Goal: Transaction & Acquisition: Purchase product/service

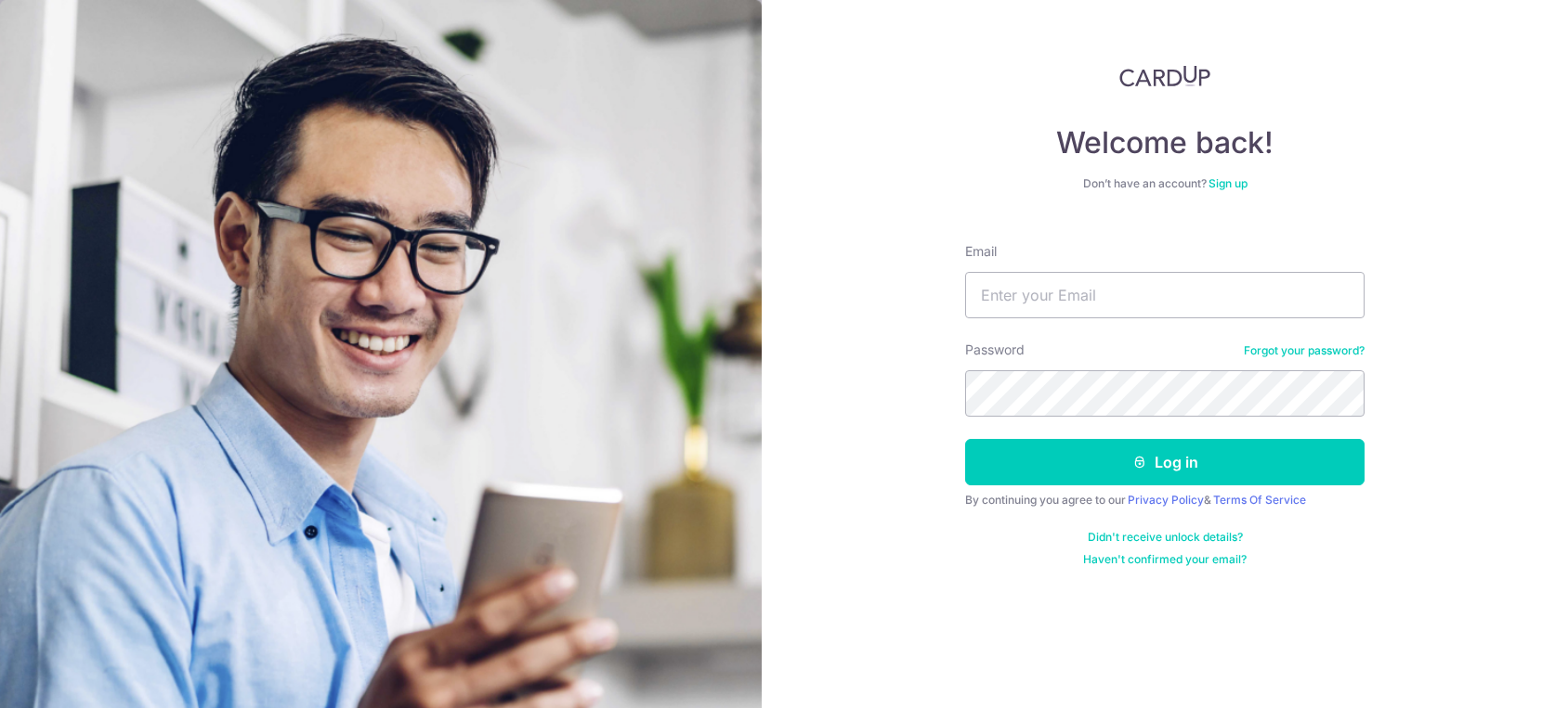
click at [1075, 307] on input "Email" at bounding box center [1165, 295] width 400 height 47
type input "[EMAIL_ADDRESS][DOMAIN_NAME]"
click at [966, 440] on button "Log in" at bounding box center [1165, 462] width 400 height 47
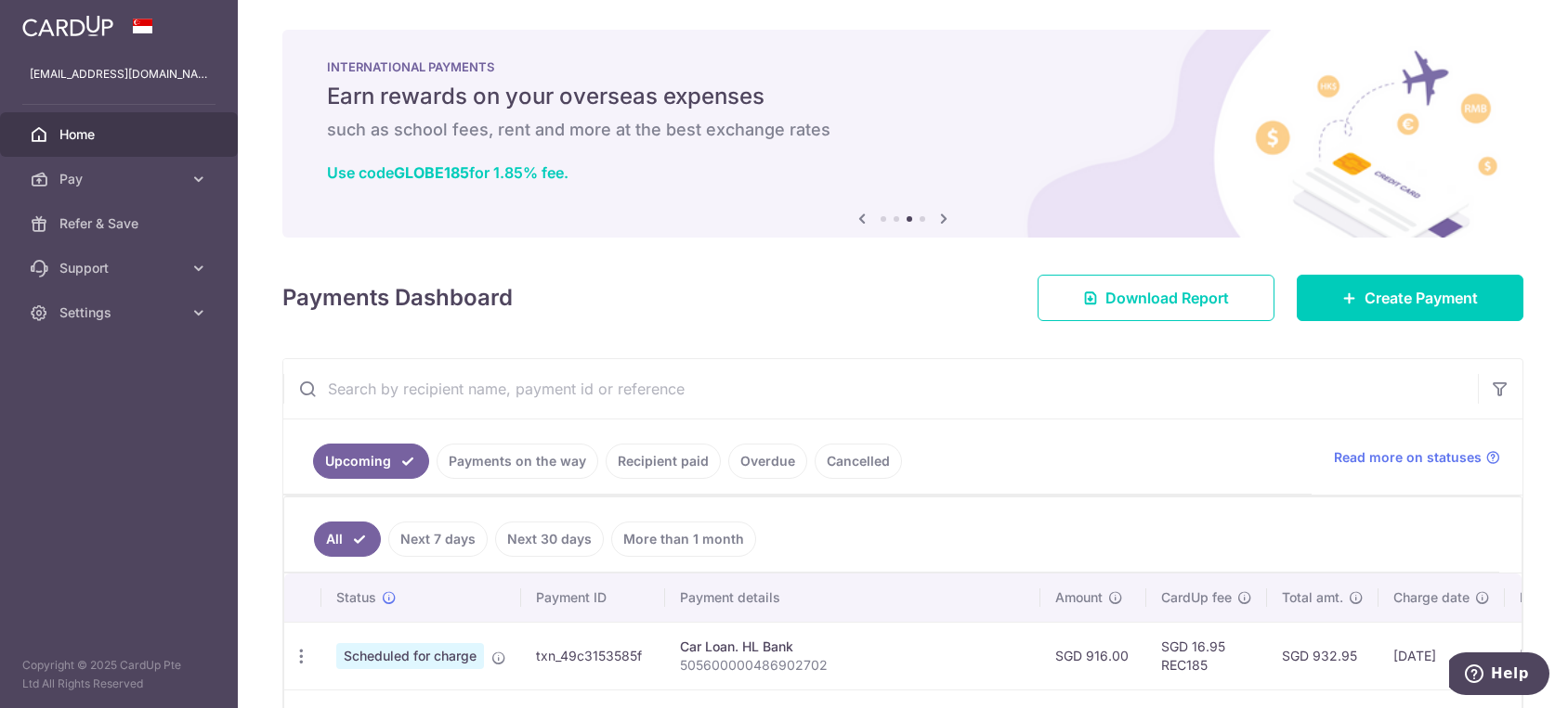
scroll to position [206, 0]
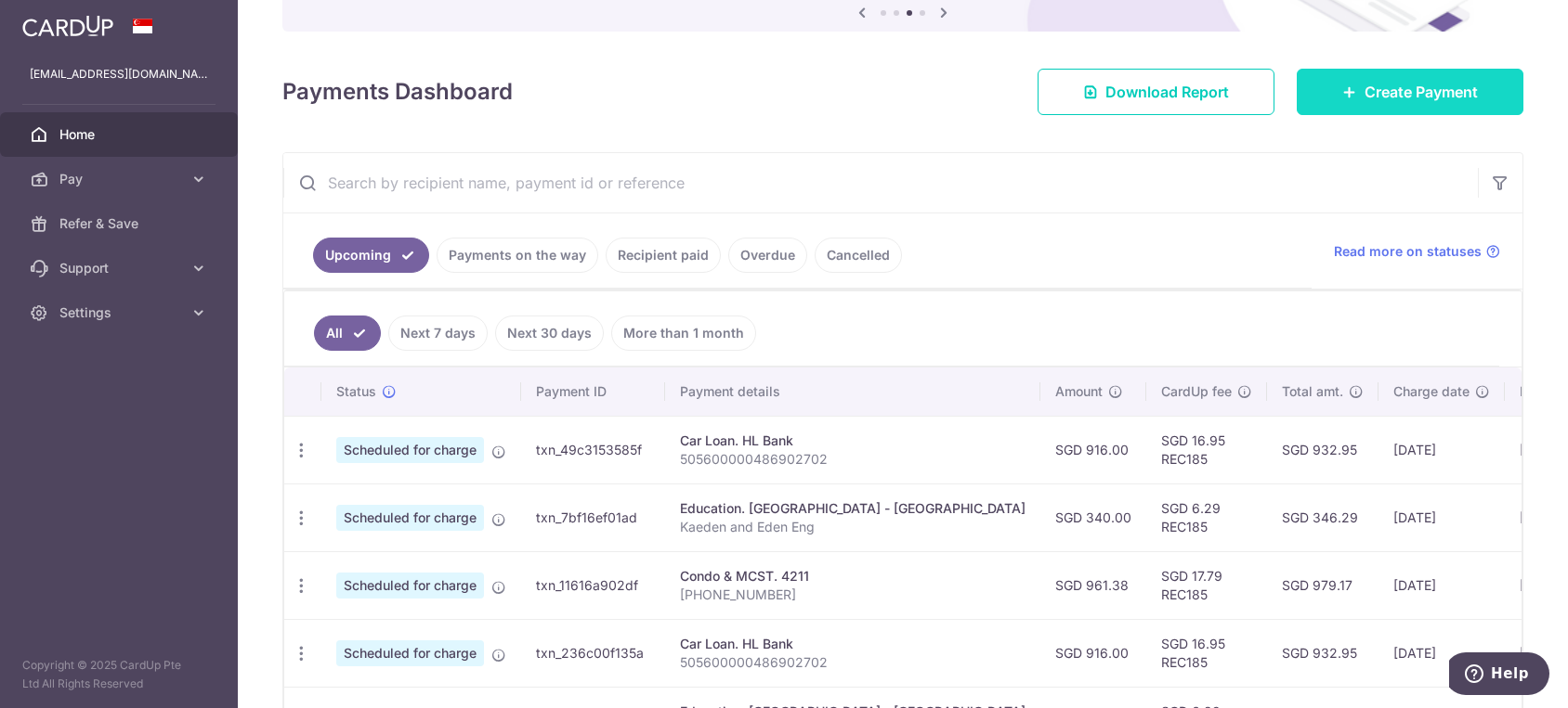
click at [1342, 95] on icon at bounding box center [1350, 92] width 15 height 15
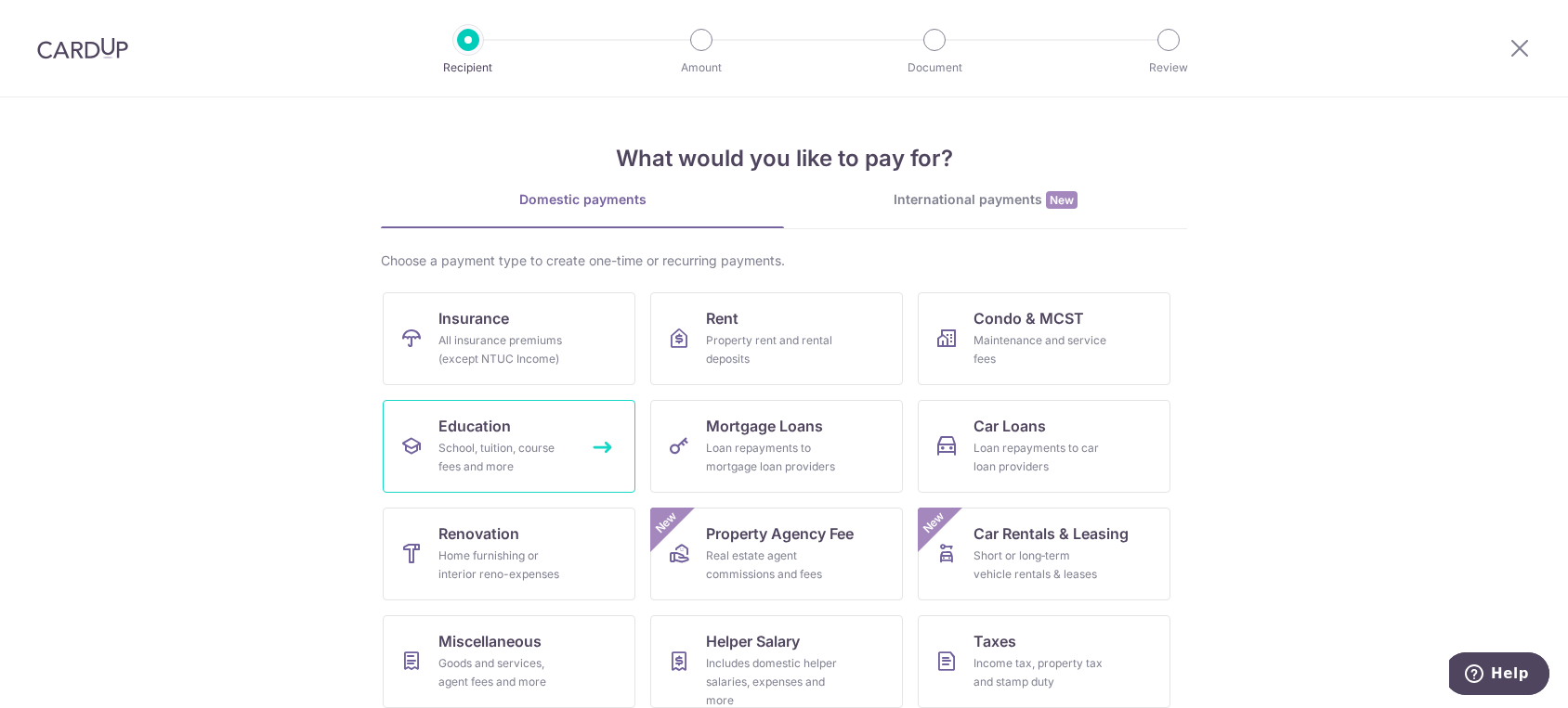
click at [490, 451] on div "School, tuition, course fees and more" at bounding box center [506, 458] width 134 height 37
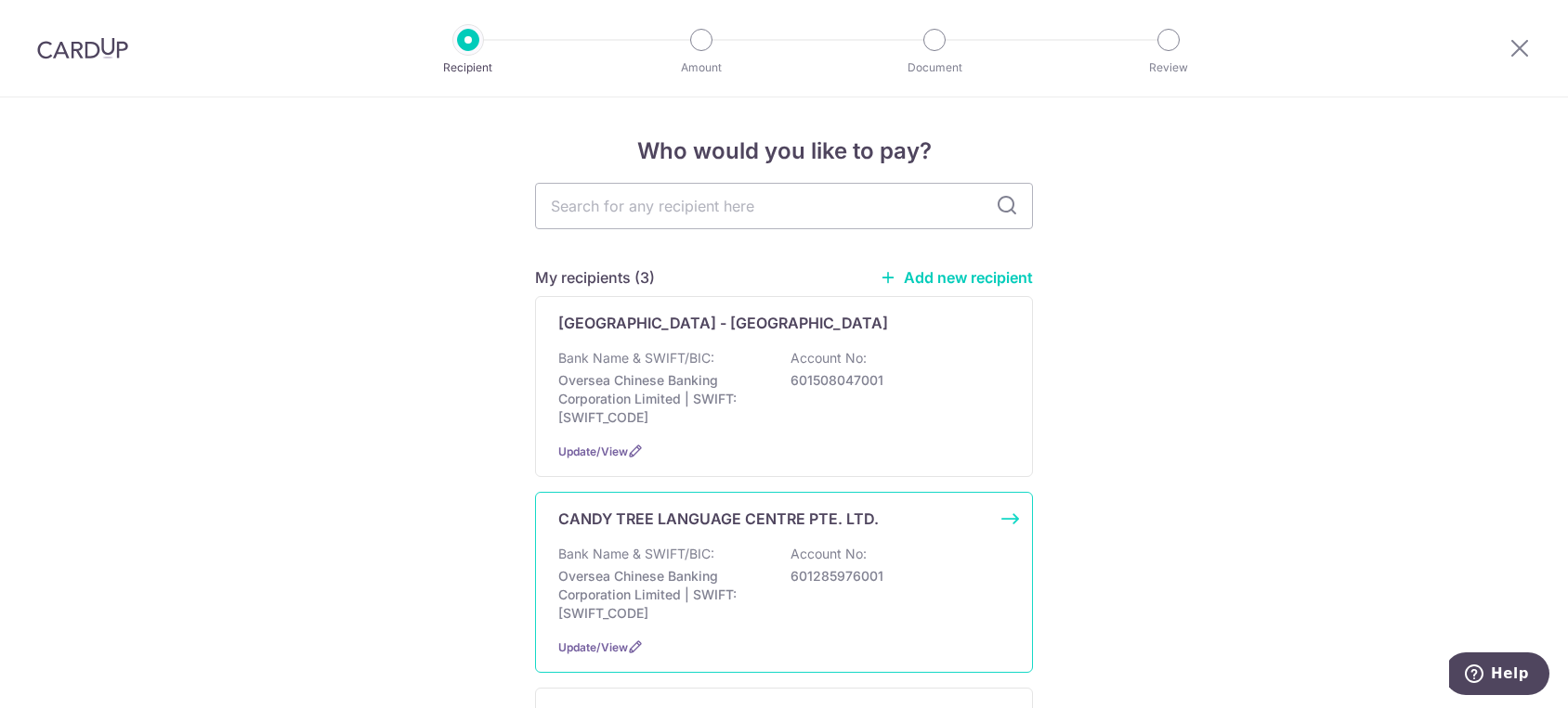
click at [650, 548] on p "Bank Name & SWIFT/BIC:" at bounding box center [636, 553] width 156 height 18
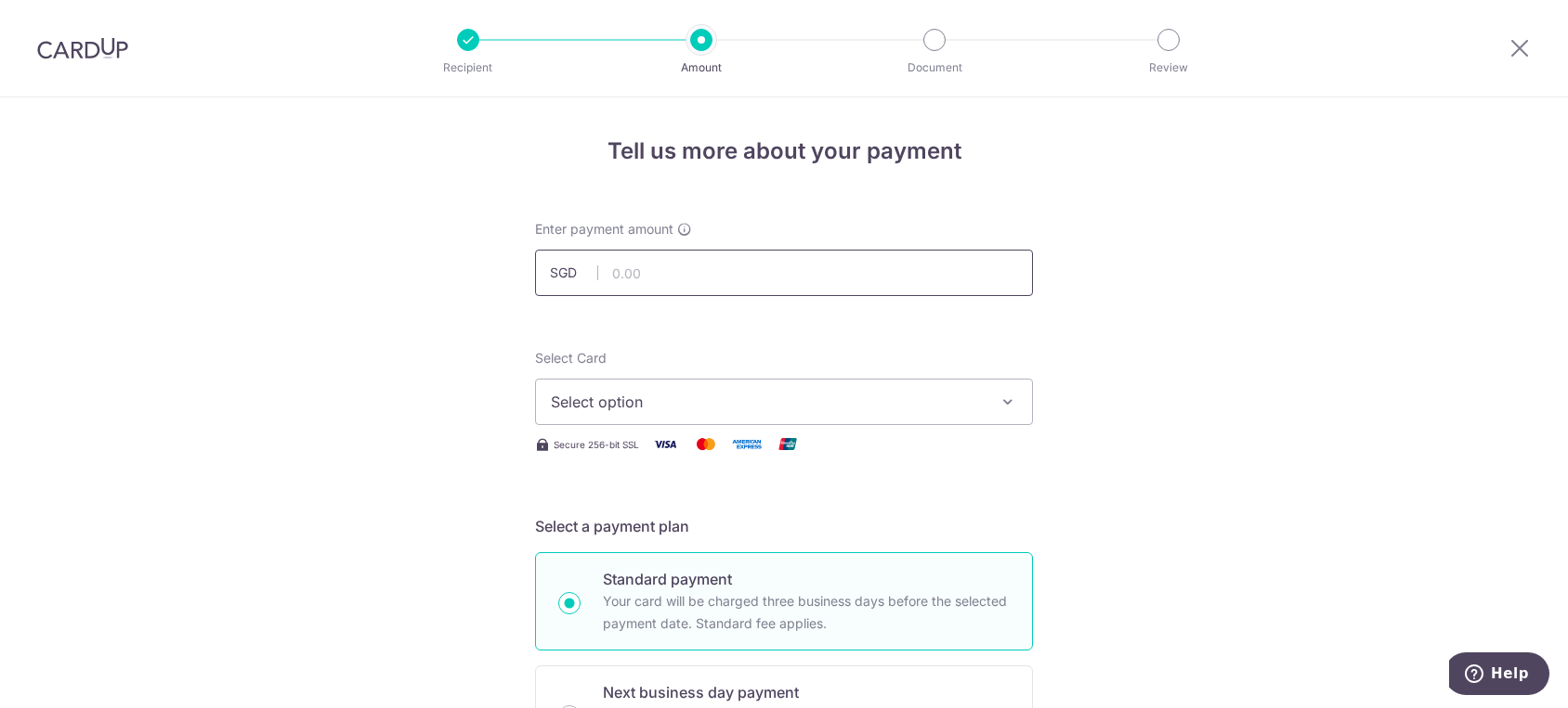
click at [662, 266] on input "text" at bounding box center [784, 272] width 498 height 47
type input "710.00"
click at [597, 401] on span "Select option" at bounding box center [767, 401] width 433 height 22
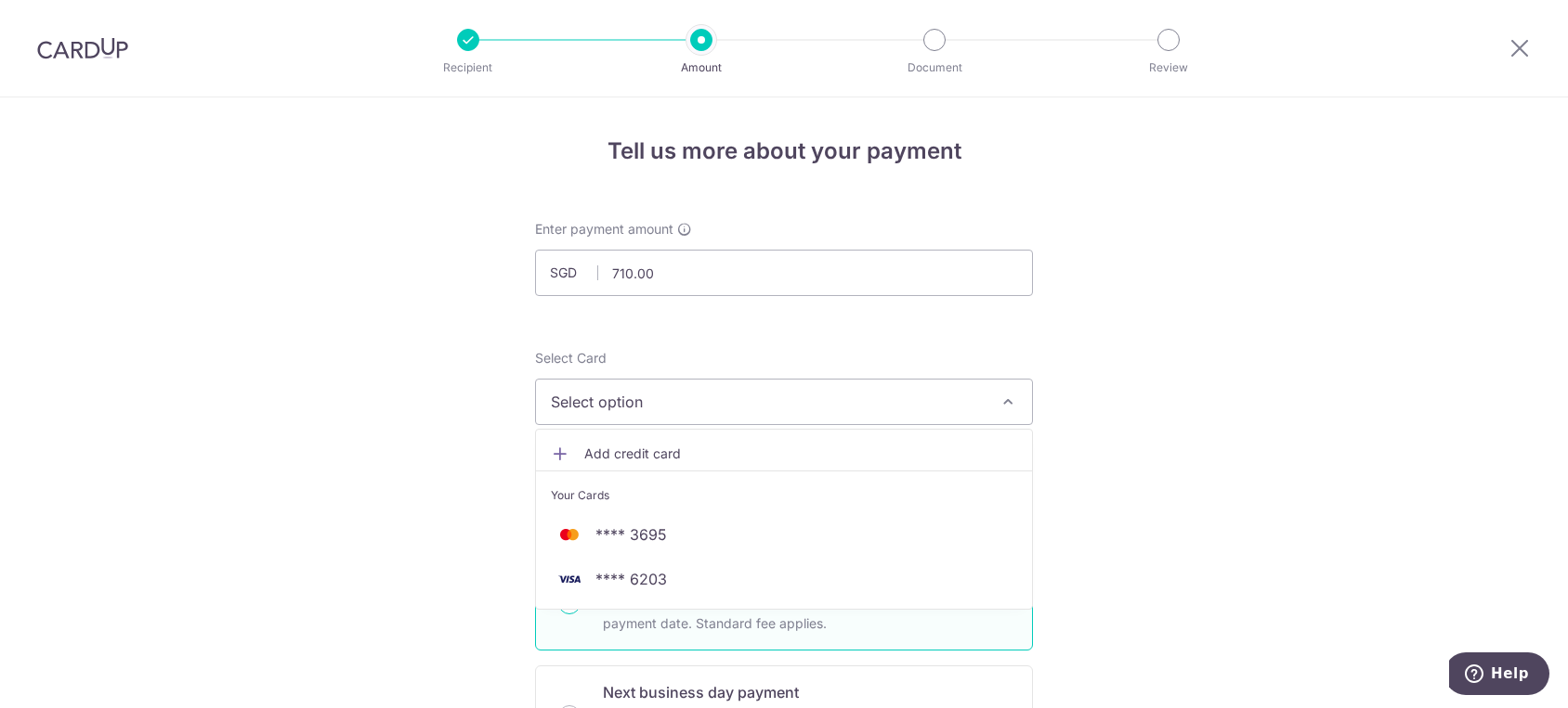
click at [610, 461] on span "Add credit card" at bounding box center [800, 453] width 433 height 18
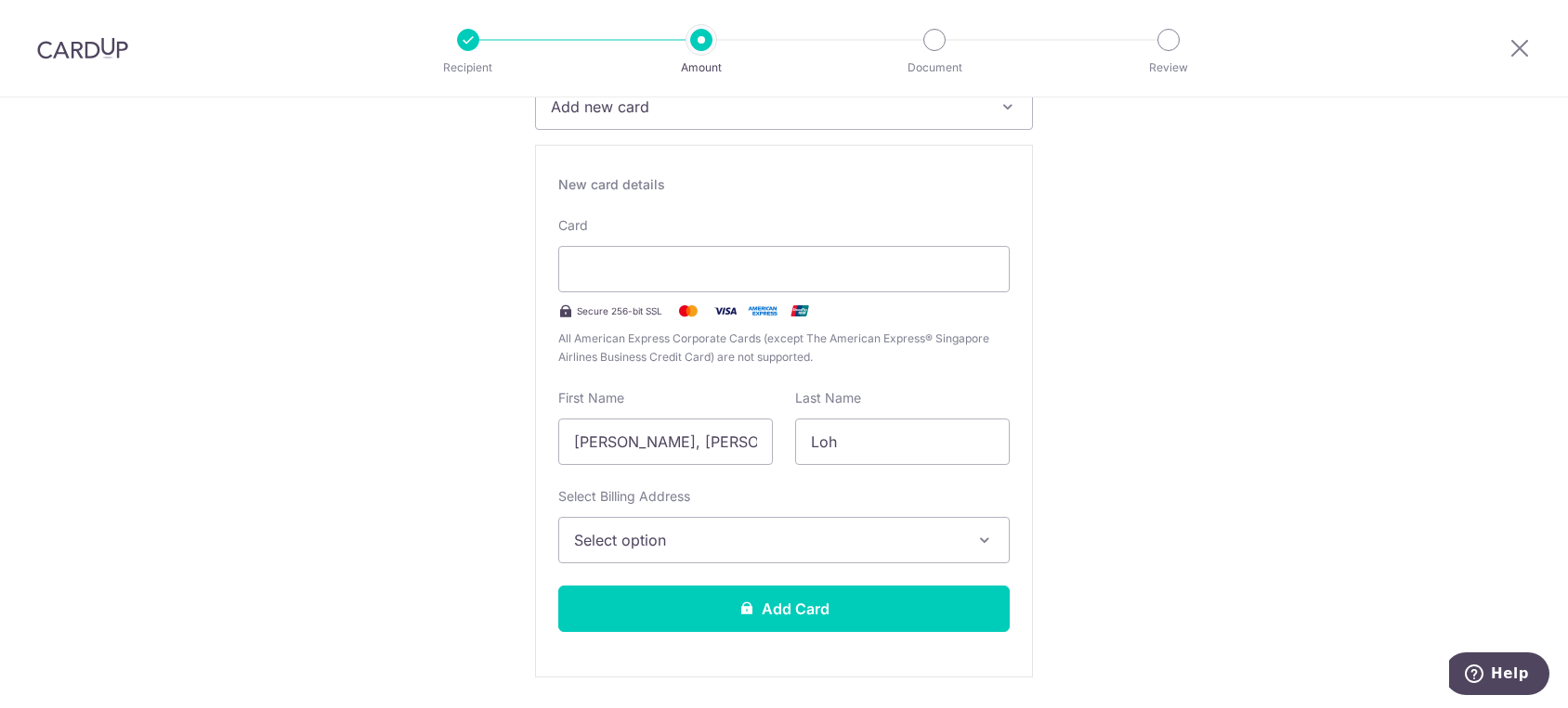
scroll to position [310, 0]
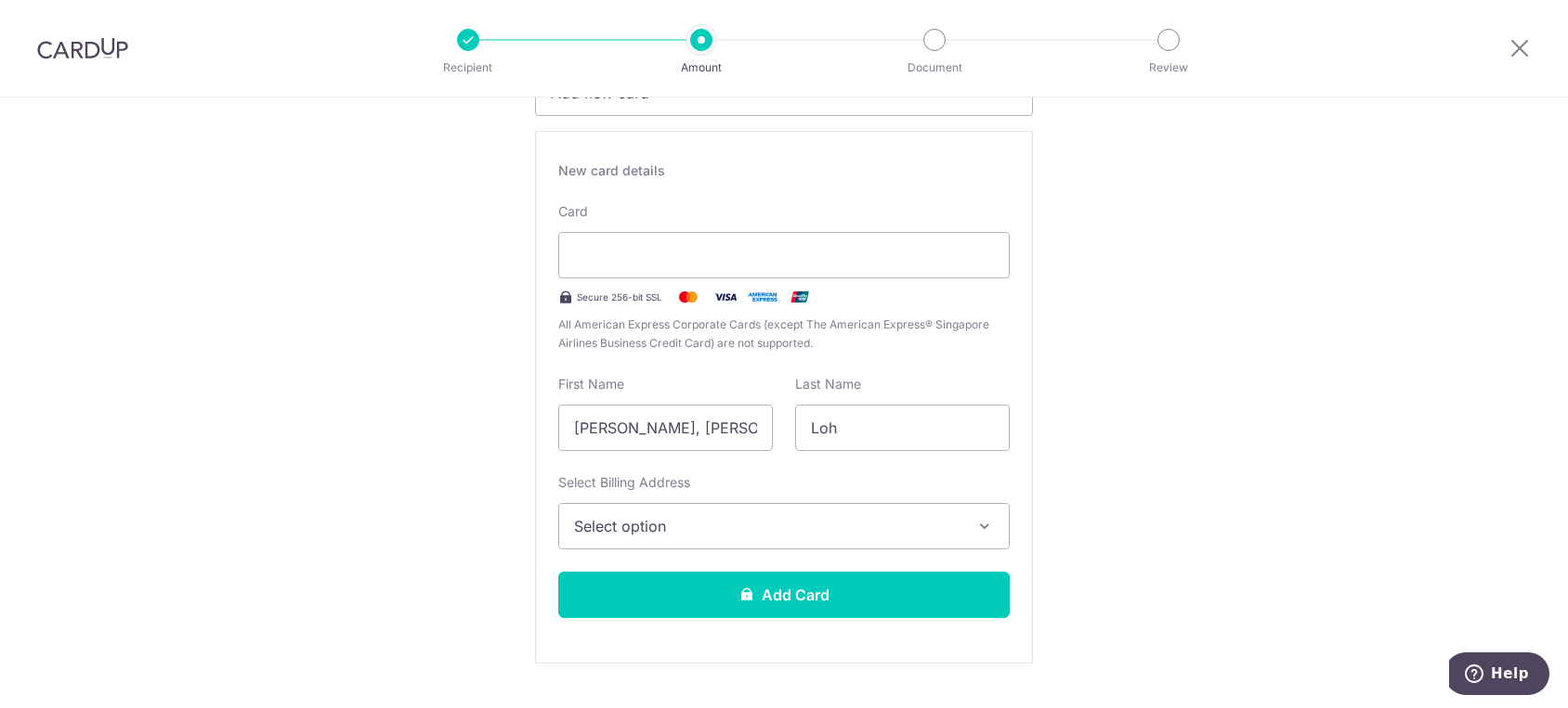
click at [700, 519] on span "Select option" at bounding box center [767, 526] width 386 height 22
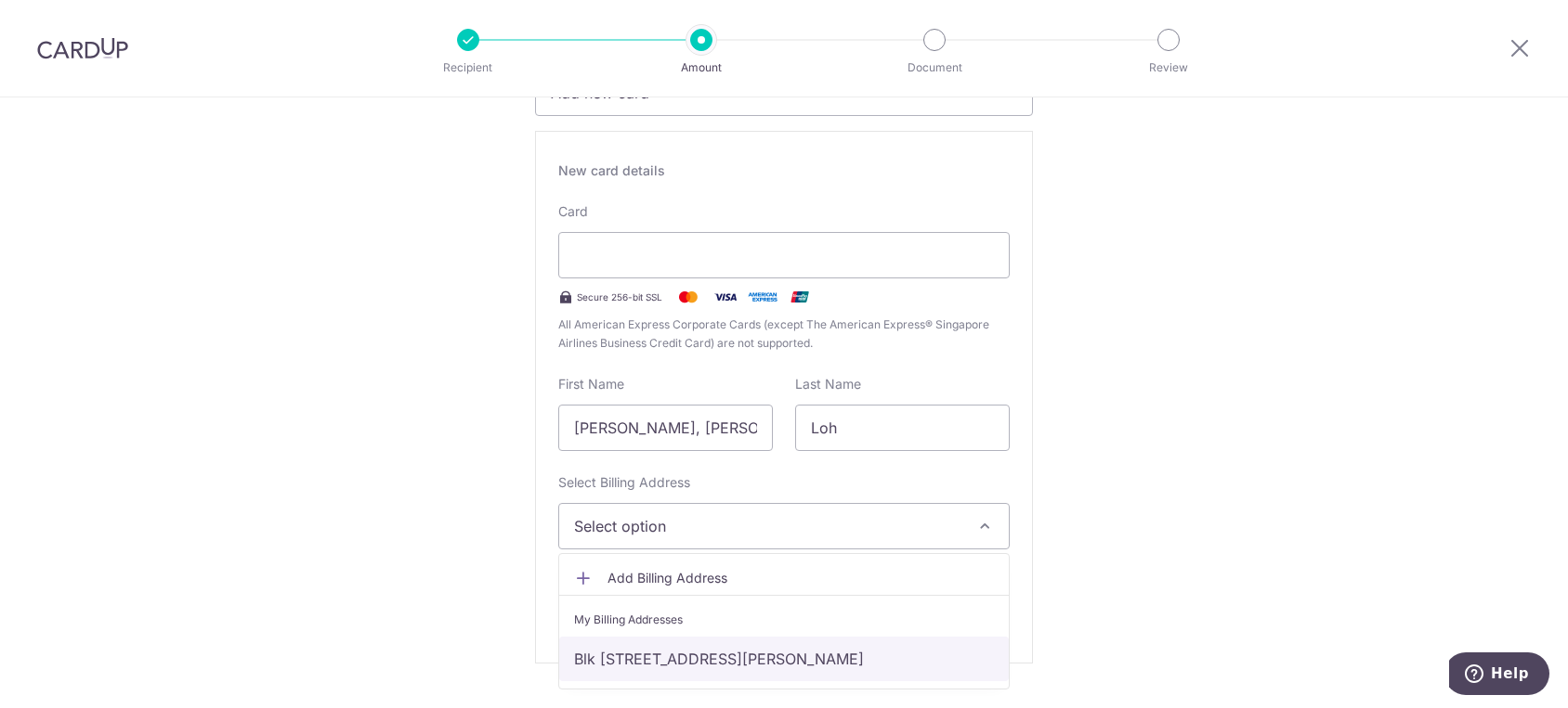
click at [679, 647] on link "Blk [STREET_ADDRESS][PERSON_NAME]" at bounding box center [784, 659] width 449 height 45
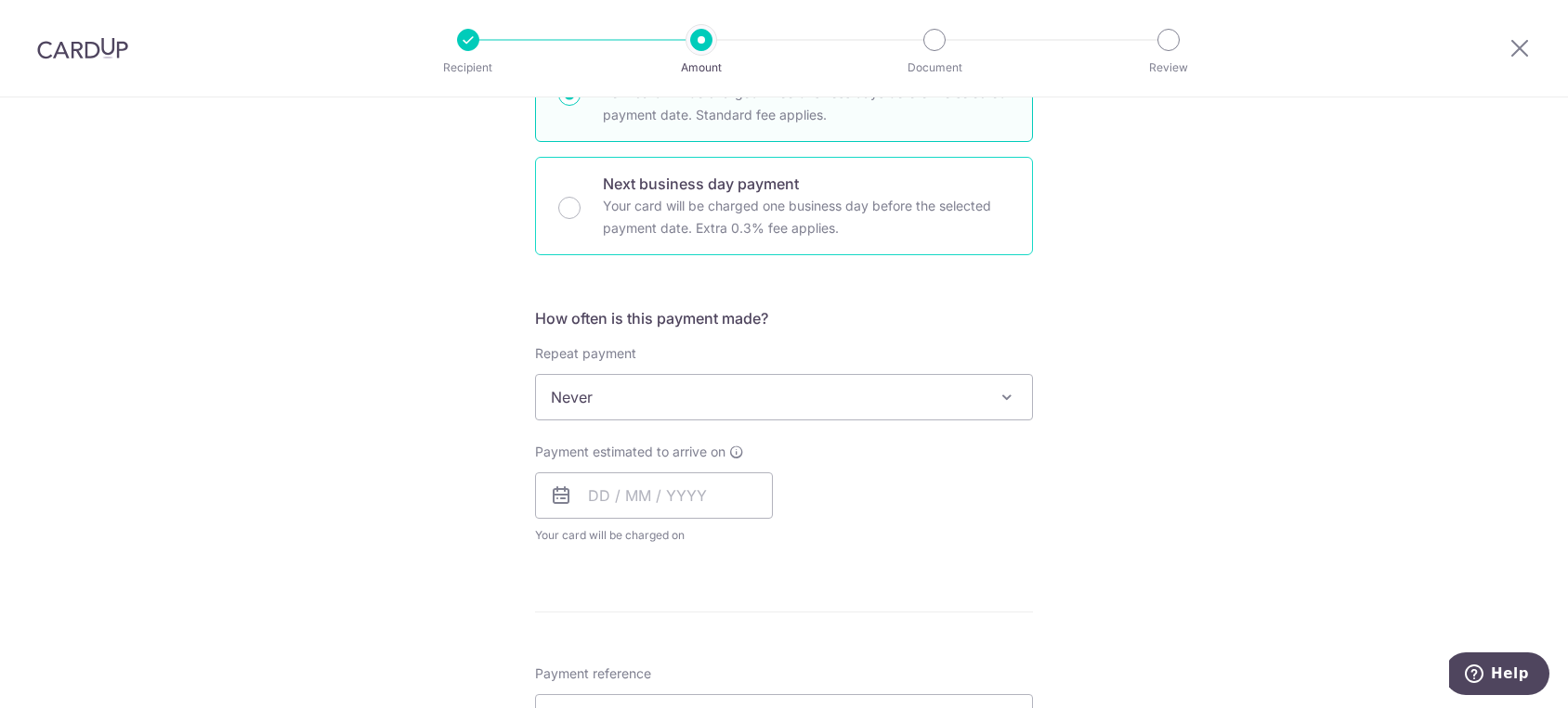
scroll to position [1031, 0]
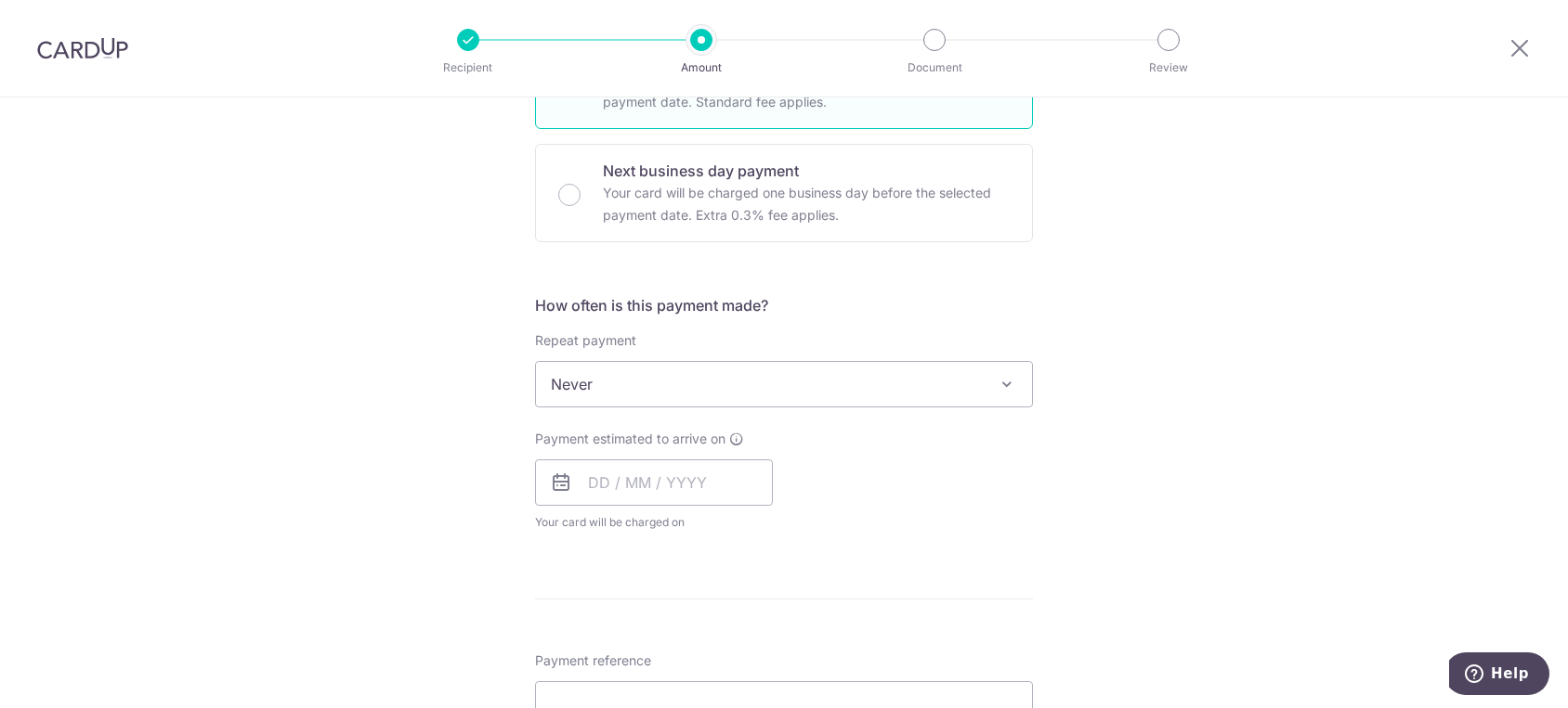
click at [642, 376] on span "Never" at bounding box center [784, 384] width 496 height 45
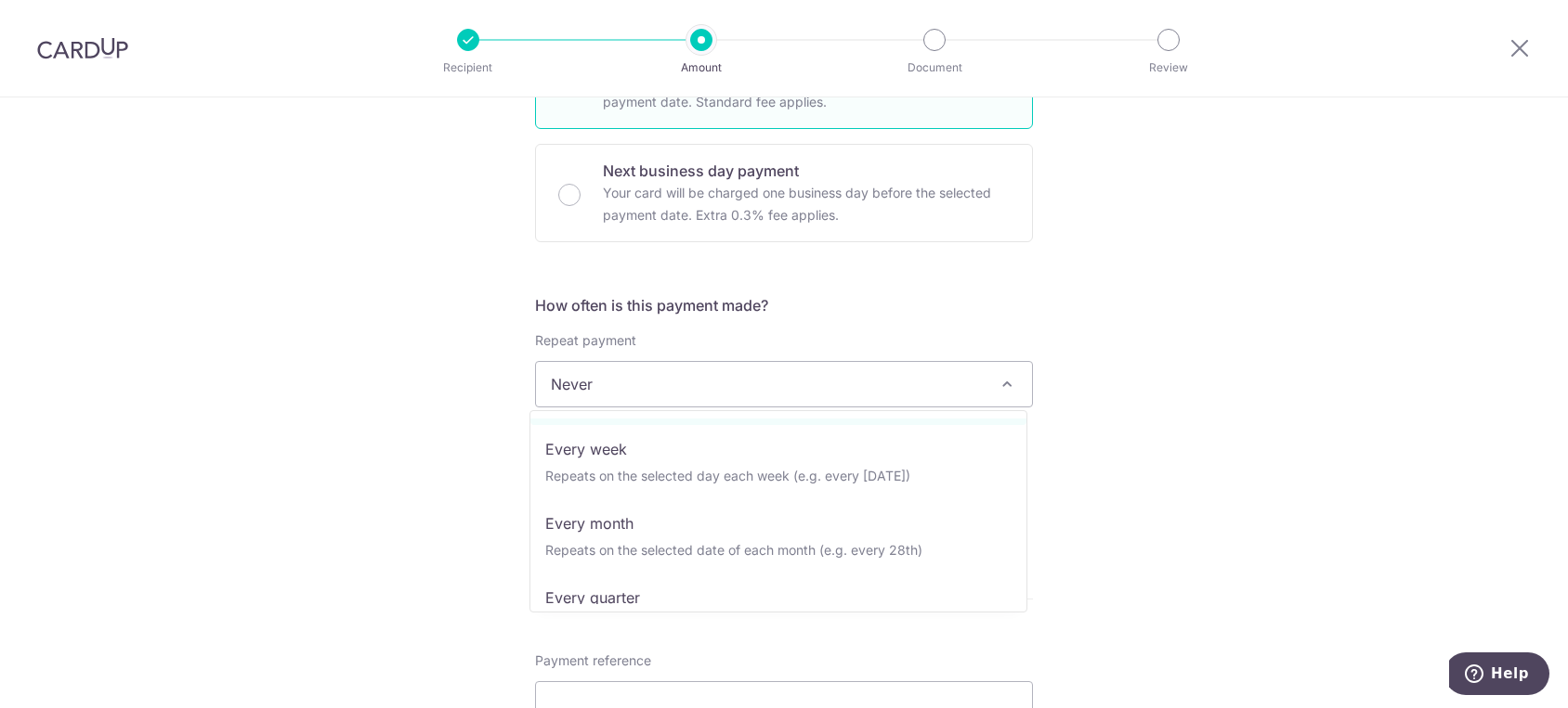
scroll to position [103, 0]
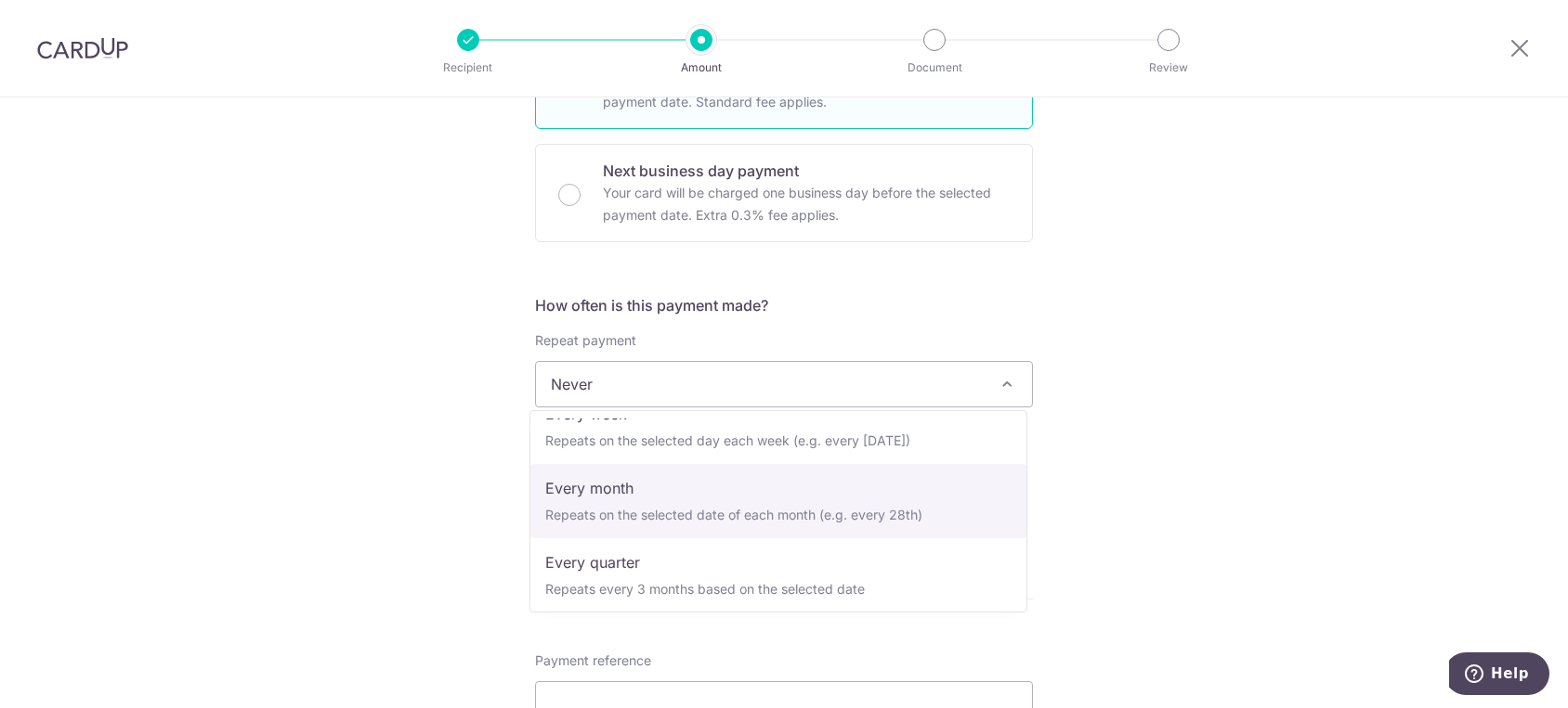
select select "3"
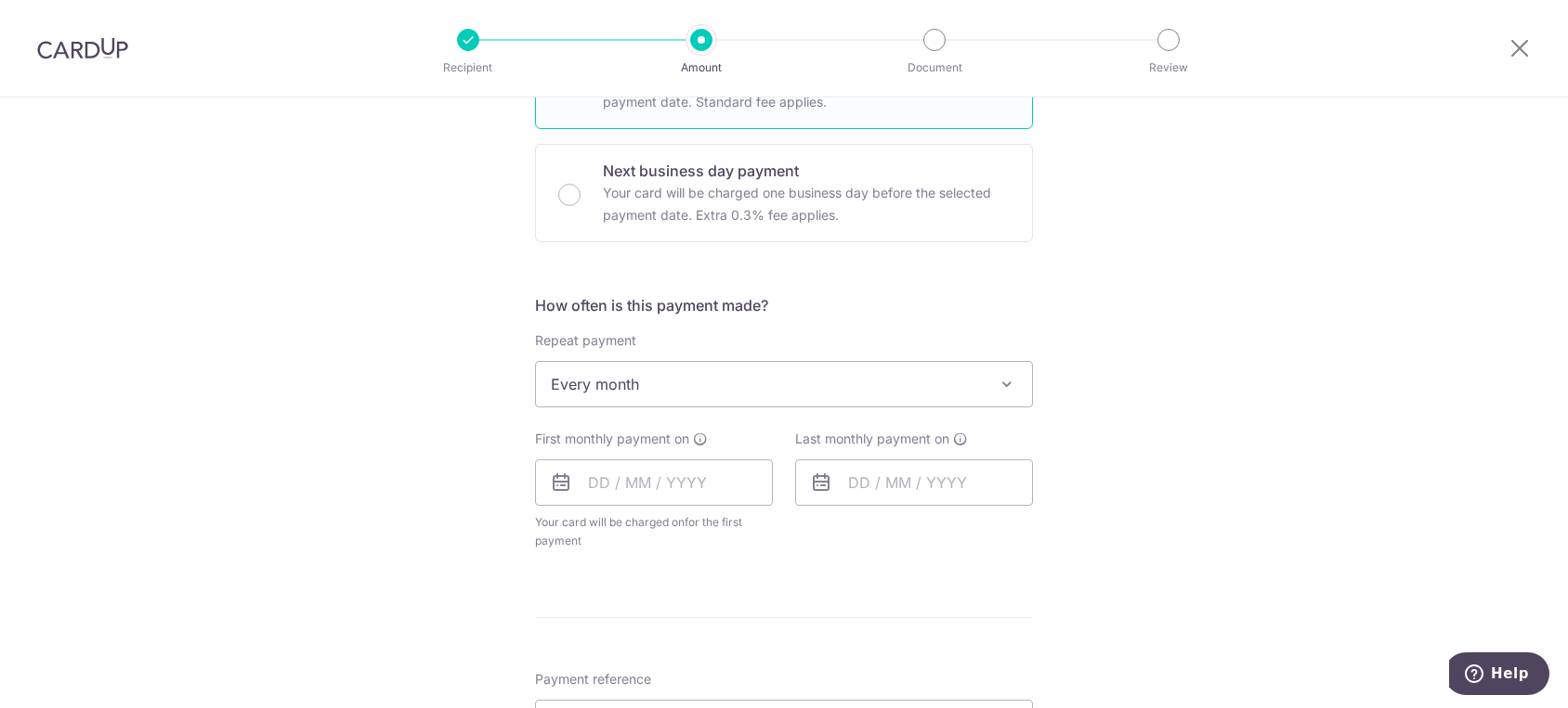
click at [279, 407] on div "Tell us more about your payment Enter payment amount SGD 710.00 710.00 Select C…" at bounding box center [784, 170] width 1568 height 2208
click at [664, 483] on input "text" at bounding box center [654, 483] width 238 height 47
click at [645, 692] on link "14" at bounding box center [647, 688] width 30 height 30
type input "14/10/2025"
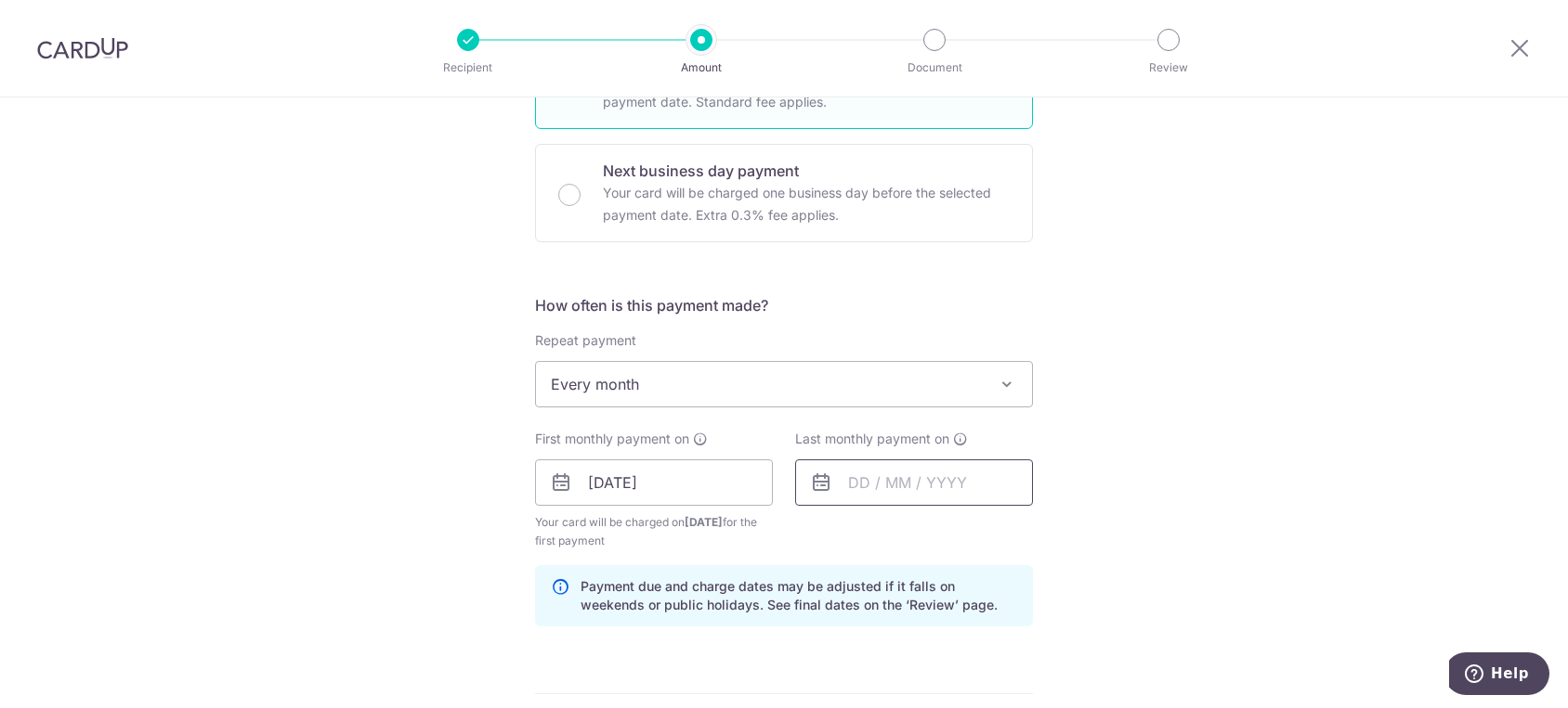
click at [860, 480] on input "text" at bounding box center [914, 483] width 238 height 47
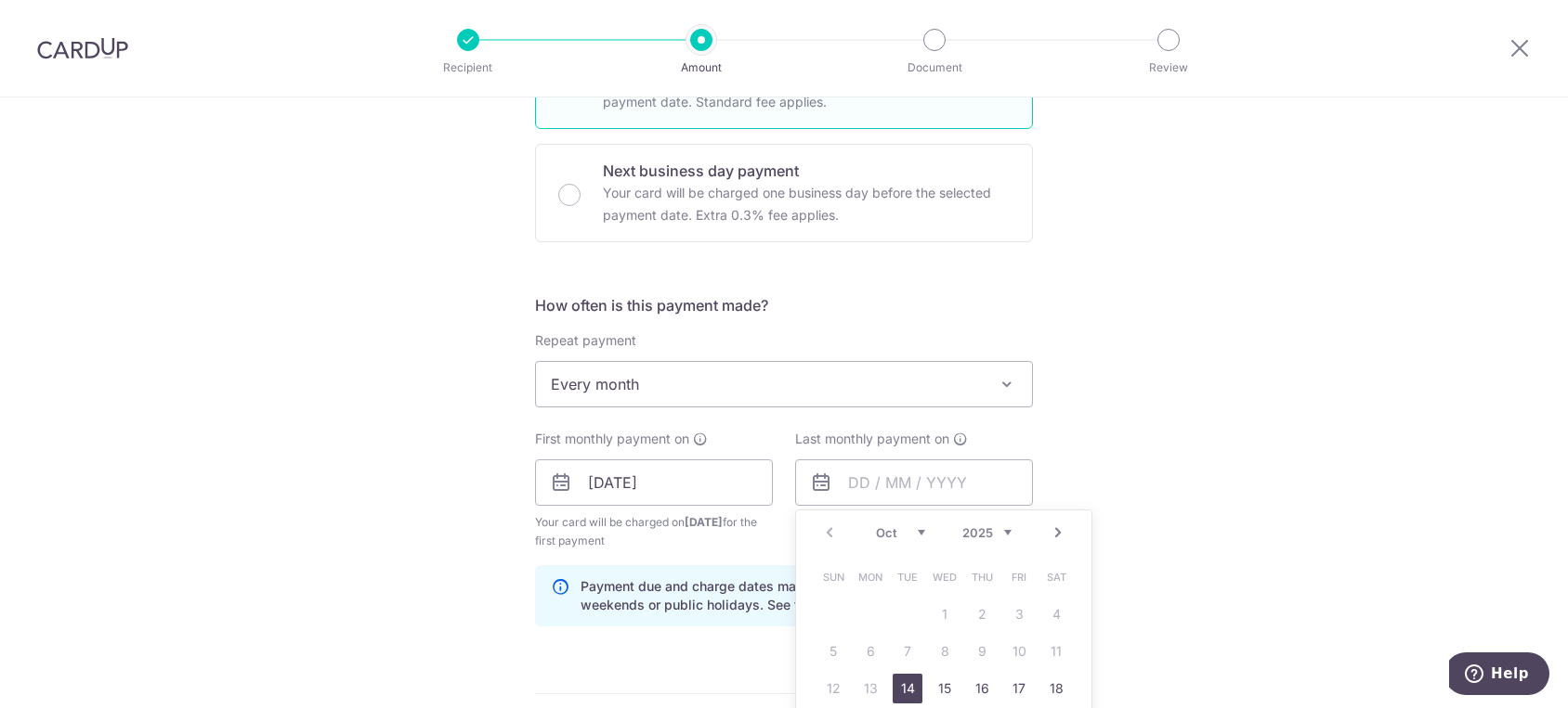
click at [1057, 533] on link "Next" at bounding box center [1057, 532] width 22 height 22
click at [1043, 692] on link "15" at bounding box center [1056, 688] width 30 height 30
type input "15/11/2025"
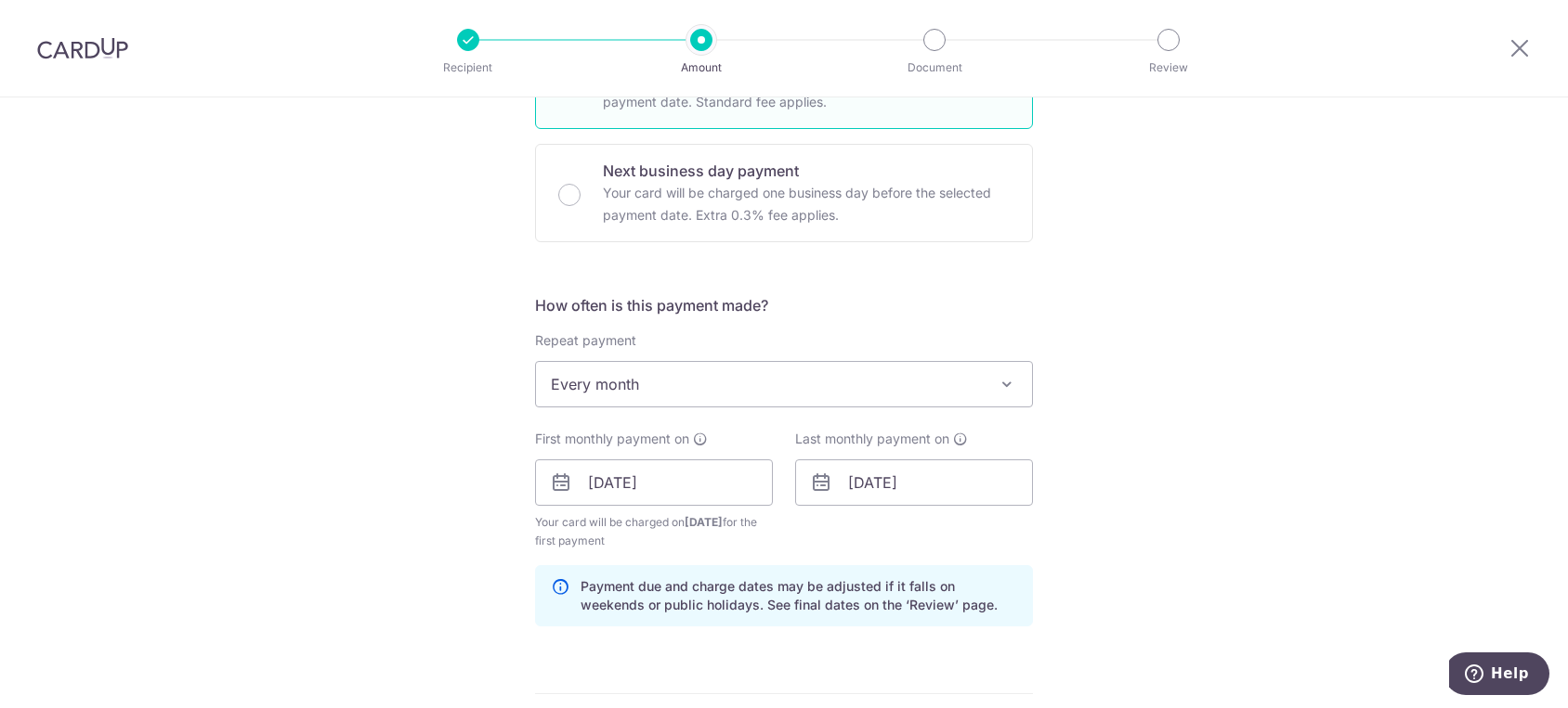
click at [1139, 511] on div "Tell us more about your payment Enter payment amount SGD 710.00 710.00 Select C…" at bounding box center [784, 208] width 1568 height 2284
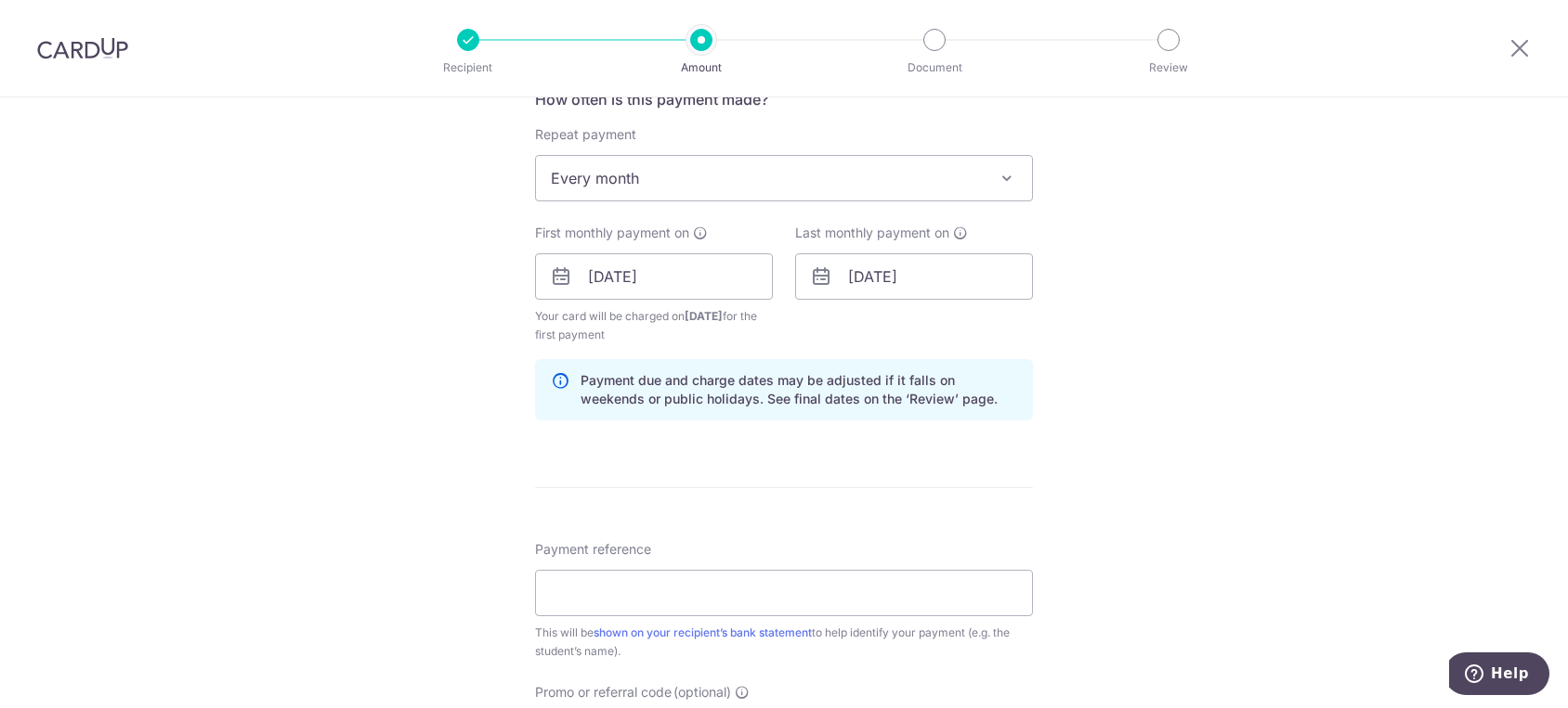
scroll to position [1341, 0]
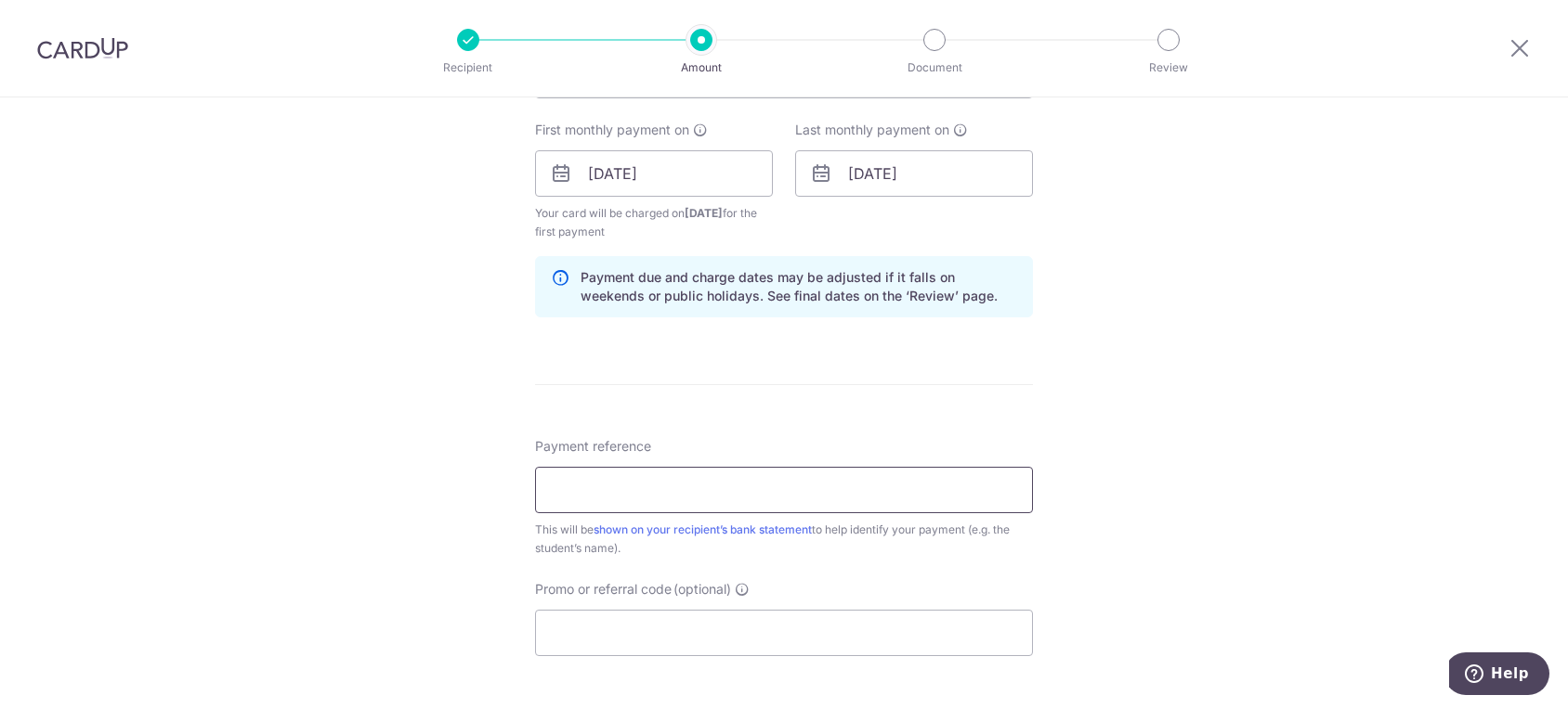
click at [747, 483] on input "Payment reference" at bounding box center [784, 490] width 498 height 47
paste input "INV-1972"
type input "INV-1972"
click at [694, 638] on input "Promo or referral code (optional)" at bounding box center [784, 633] width 498 height 47
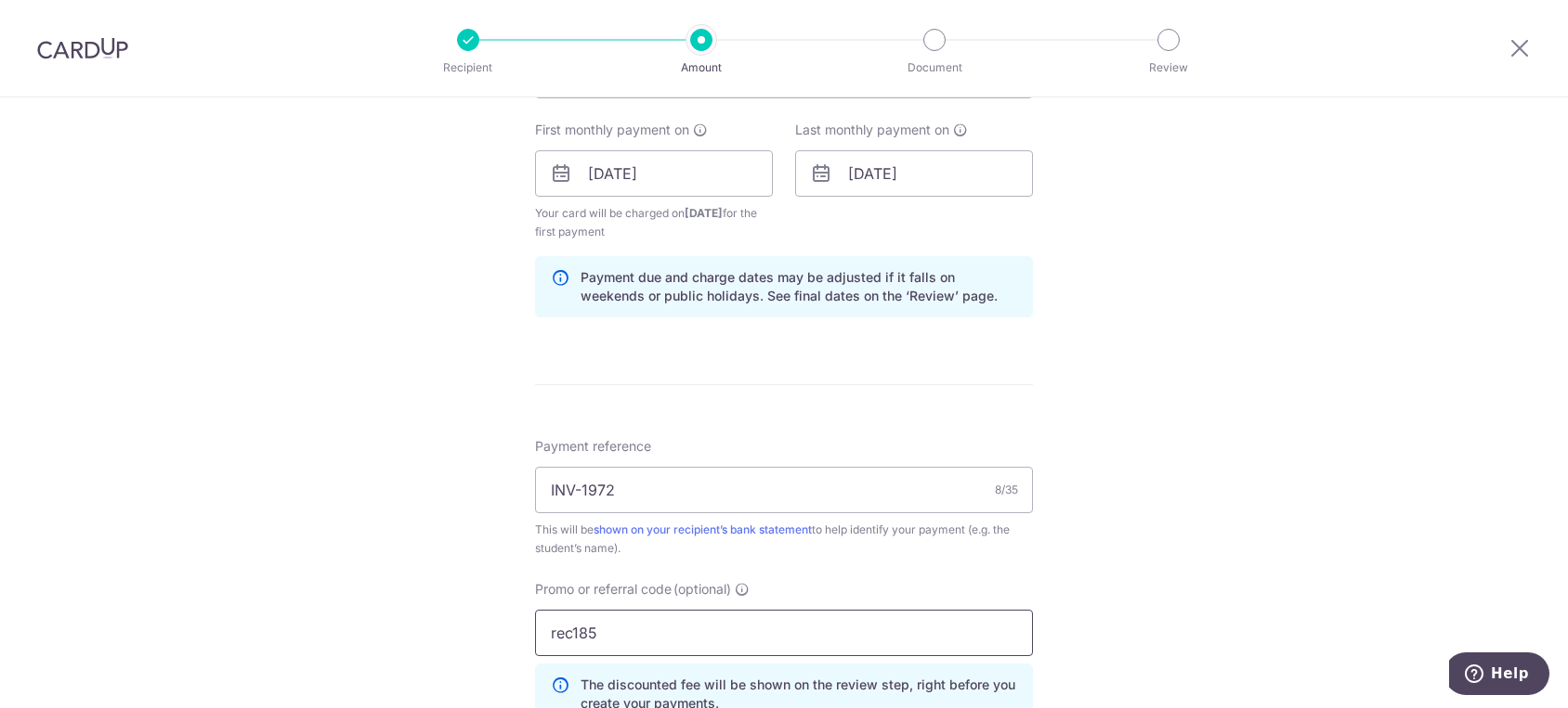
type input "rec185"
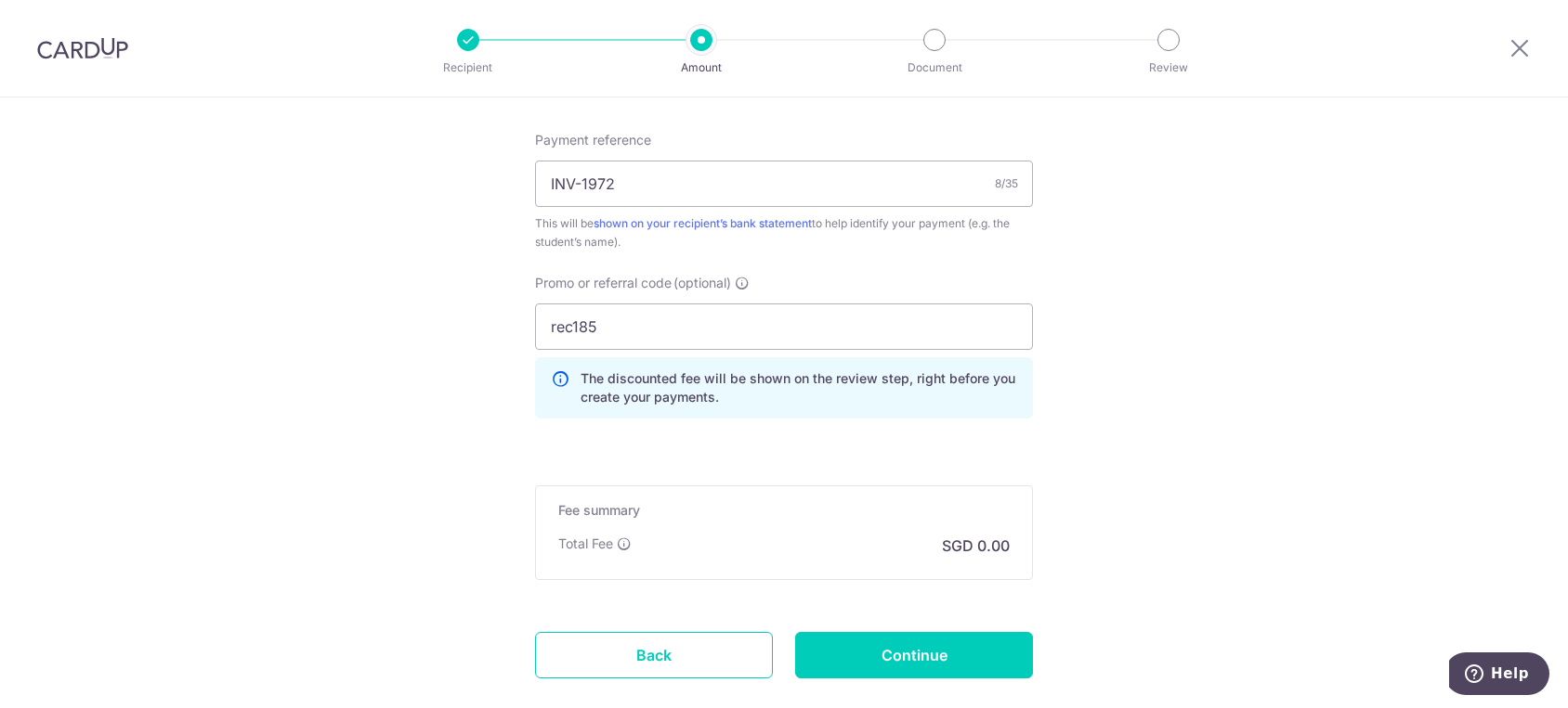
scroll to position [1753, 0]
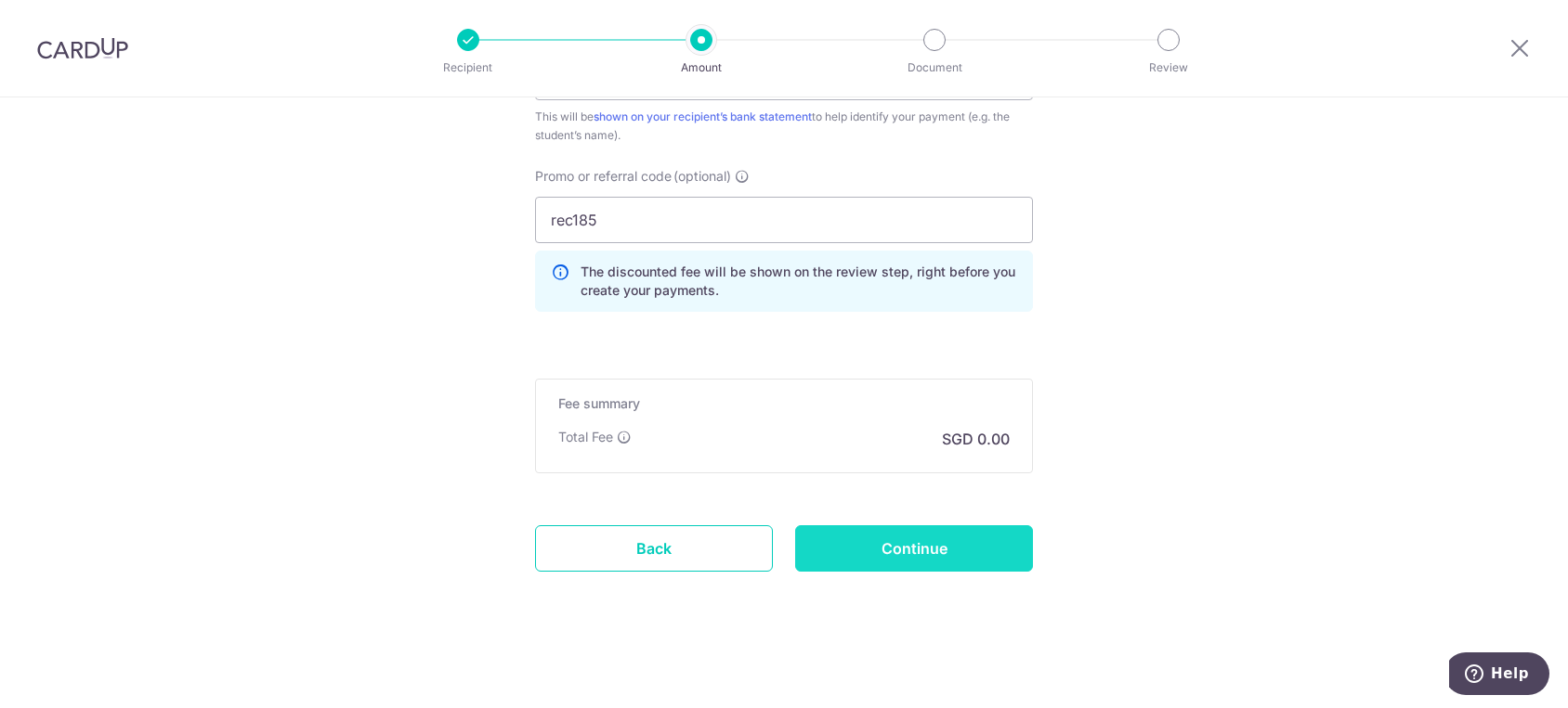
click at [963, 542] on input "Continue" at bounding box center [914, 548] width 238 height 47
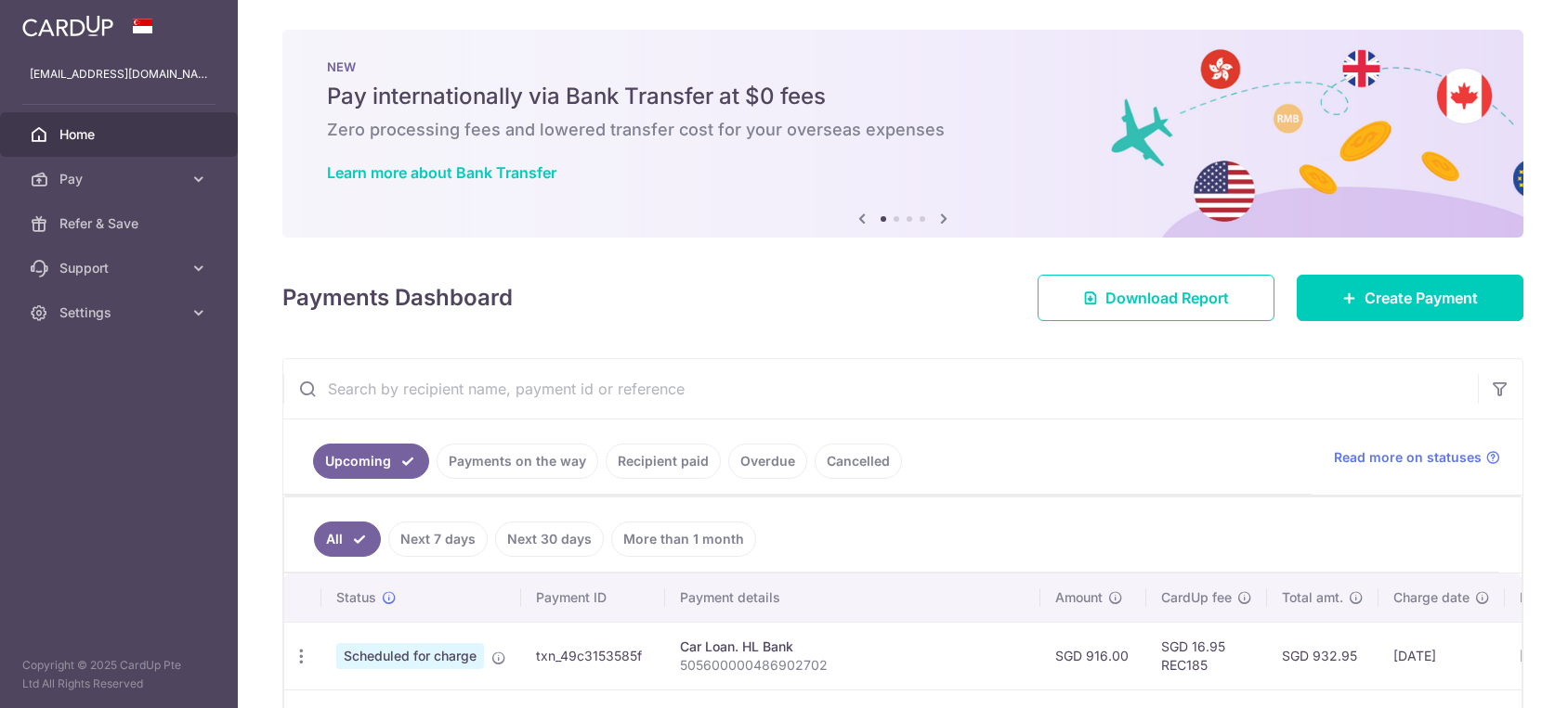
click at [97, 23] on img at bounding box center [67, 26] width 91 height 22
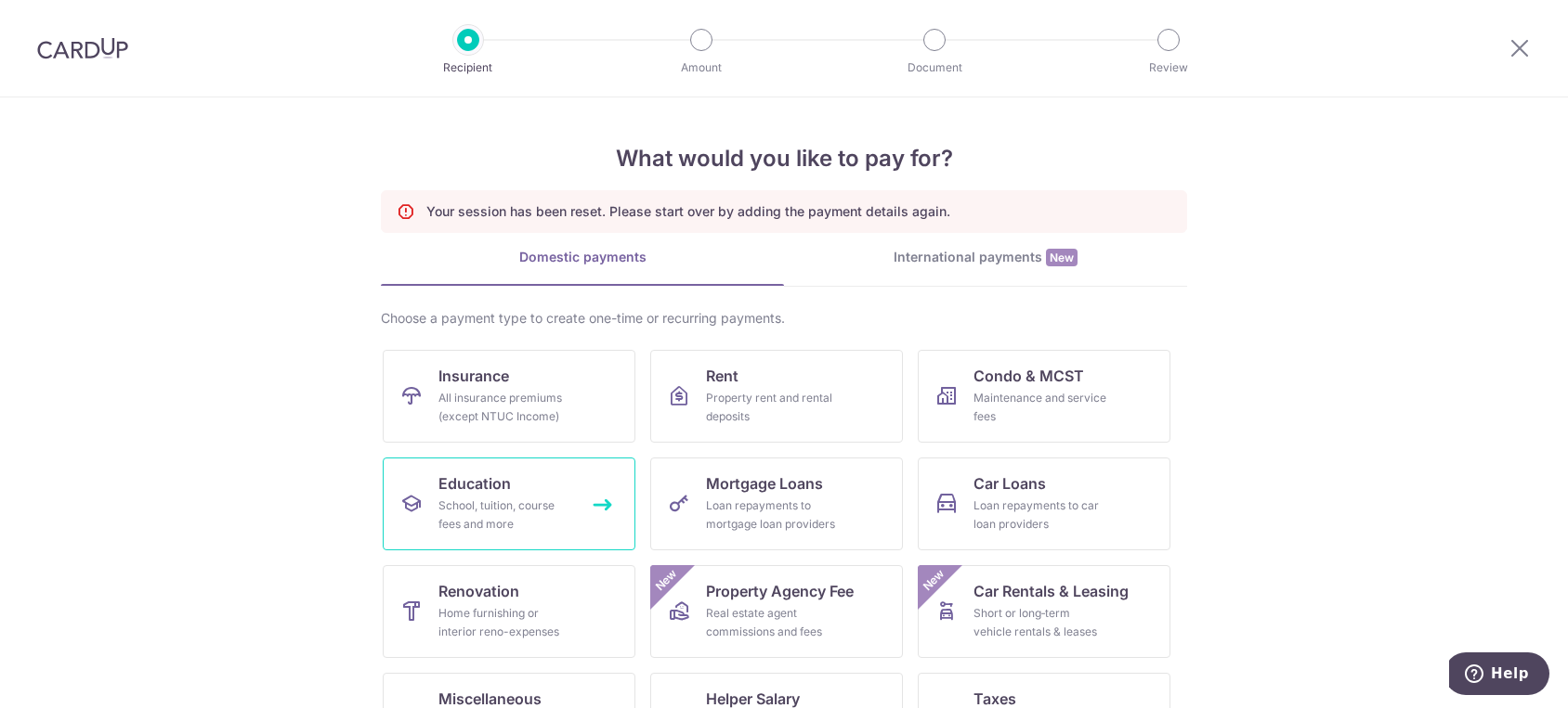
click at [537, 515] on div "School, tuition, course fees and more" at bounding box center [506, 515] width 134 height 37
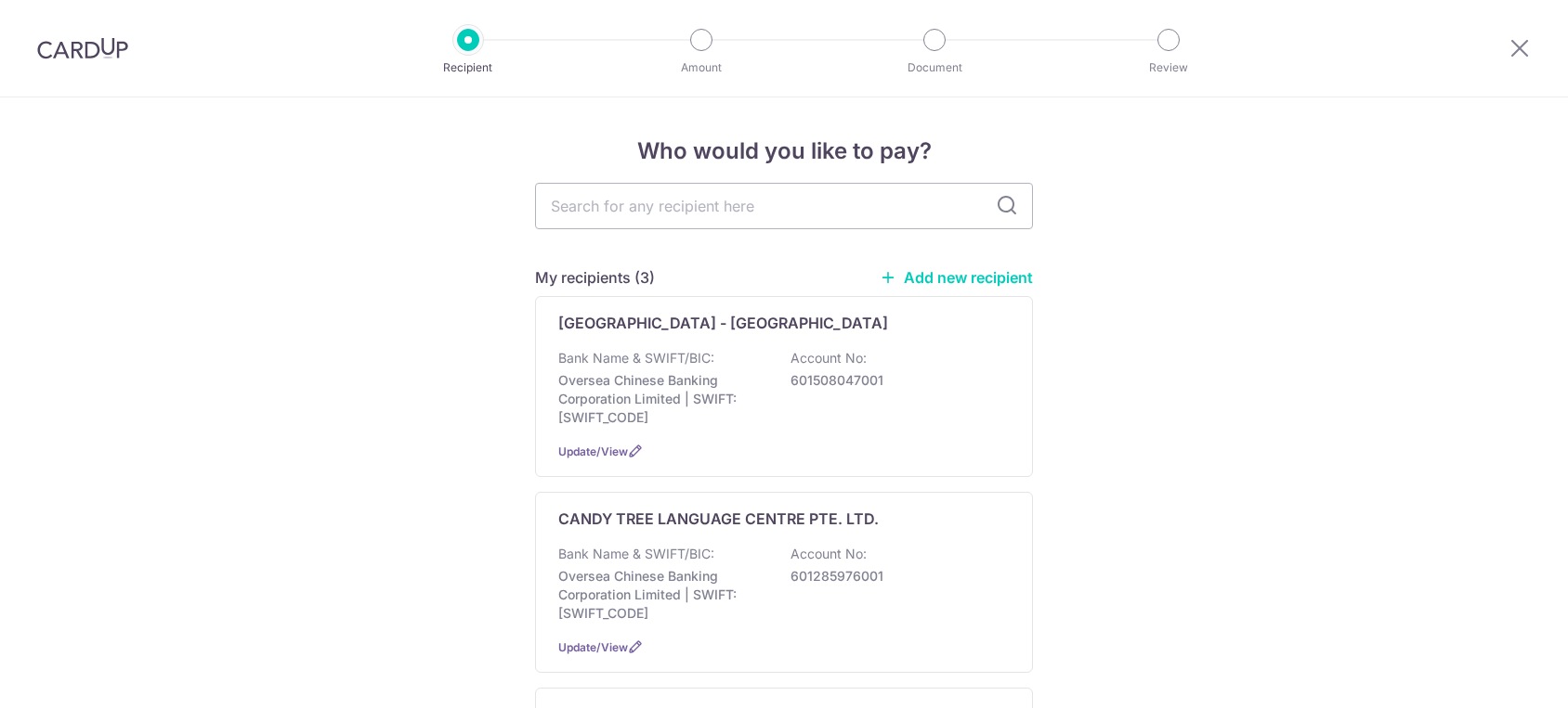
click at [675, 557] on p "Bank Name & SWIFT/BIC:" at bounding box center [636, 553] width 156 height 18
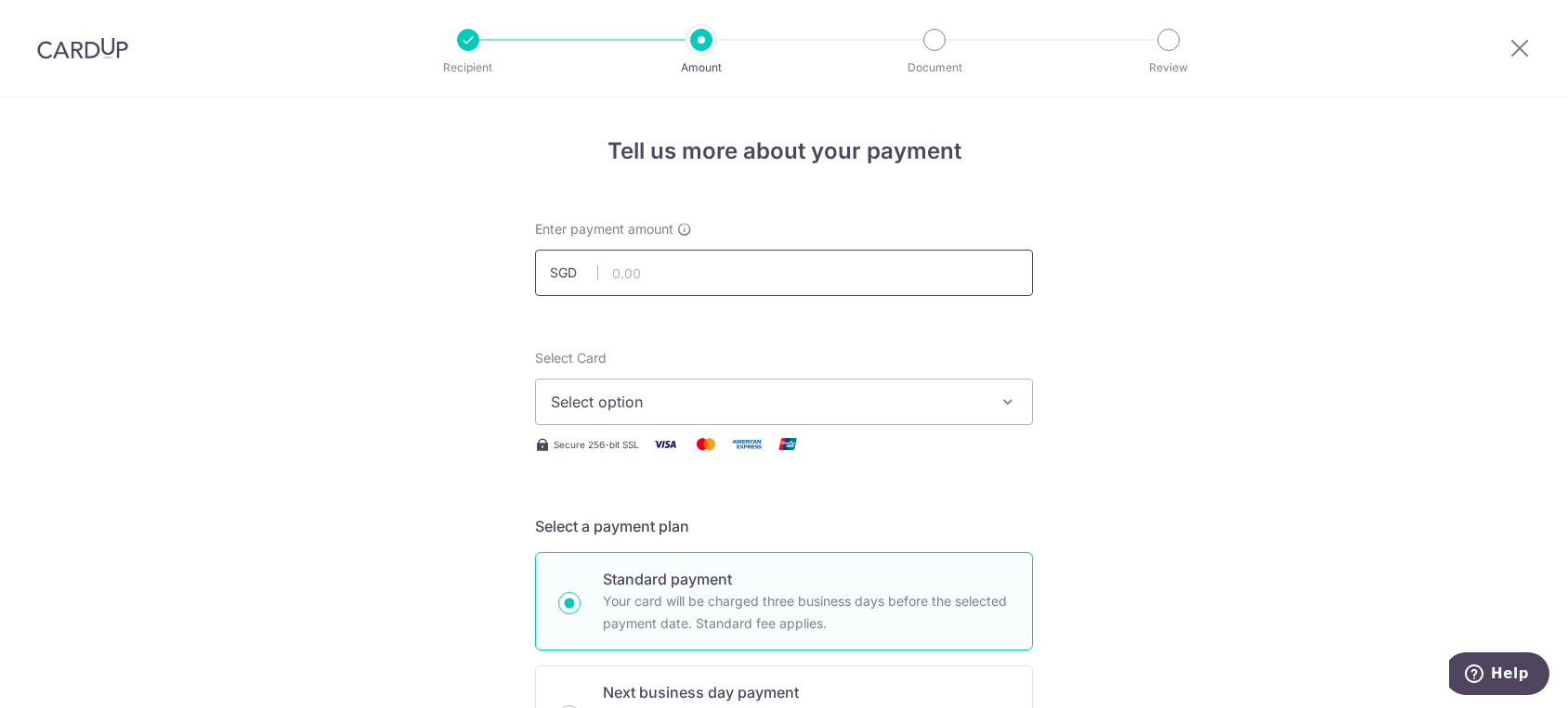
click at [762, 278] on input "text" at bounding box center [784, 272] width 498 height 47
type input "710.00"
click at [718, 417] on button "Select option" at bounding box center [784, 401] width 498 height 47
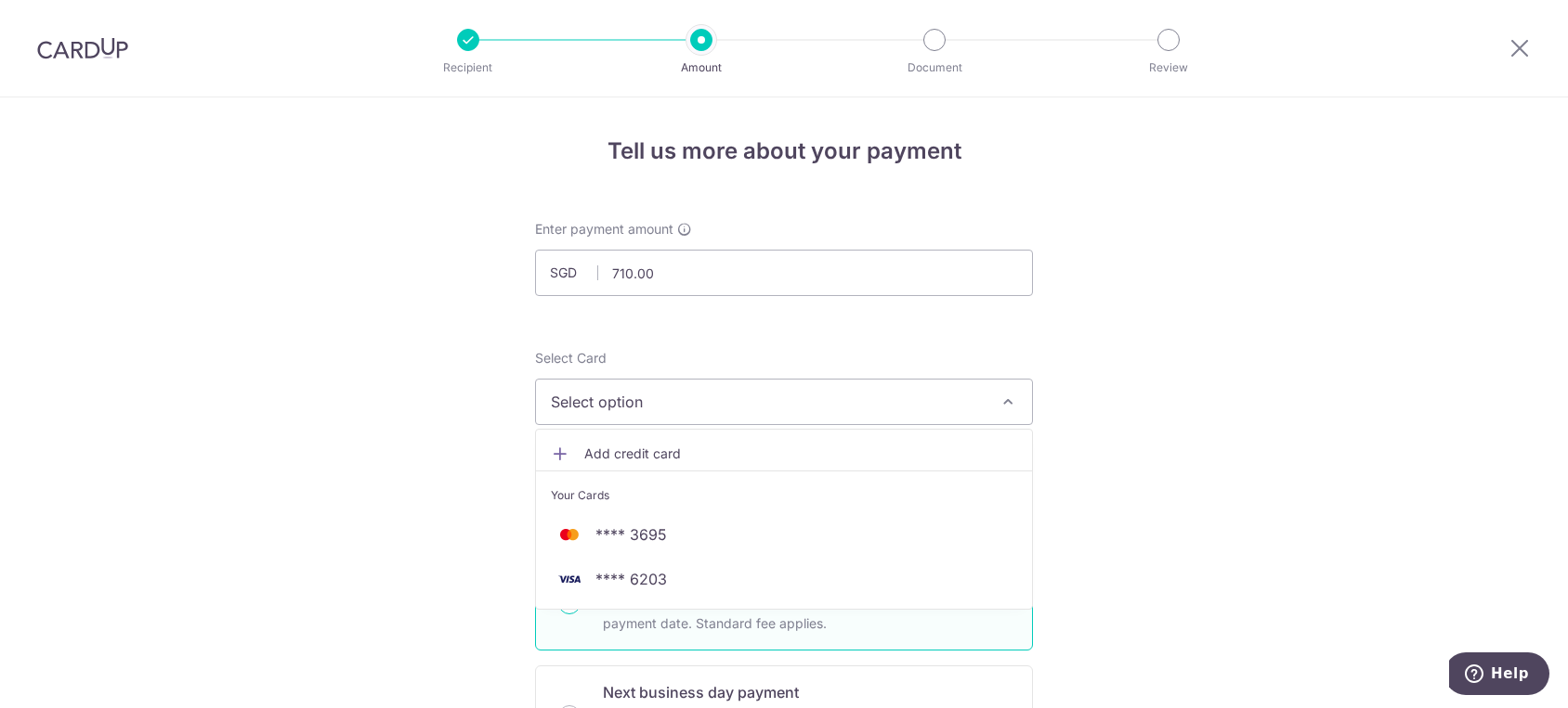
click at [692, 457] on span "Add credit card" at bounding box center [800, 453] width 433 height 18
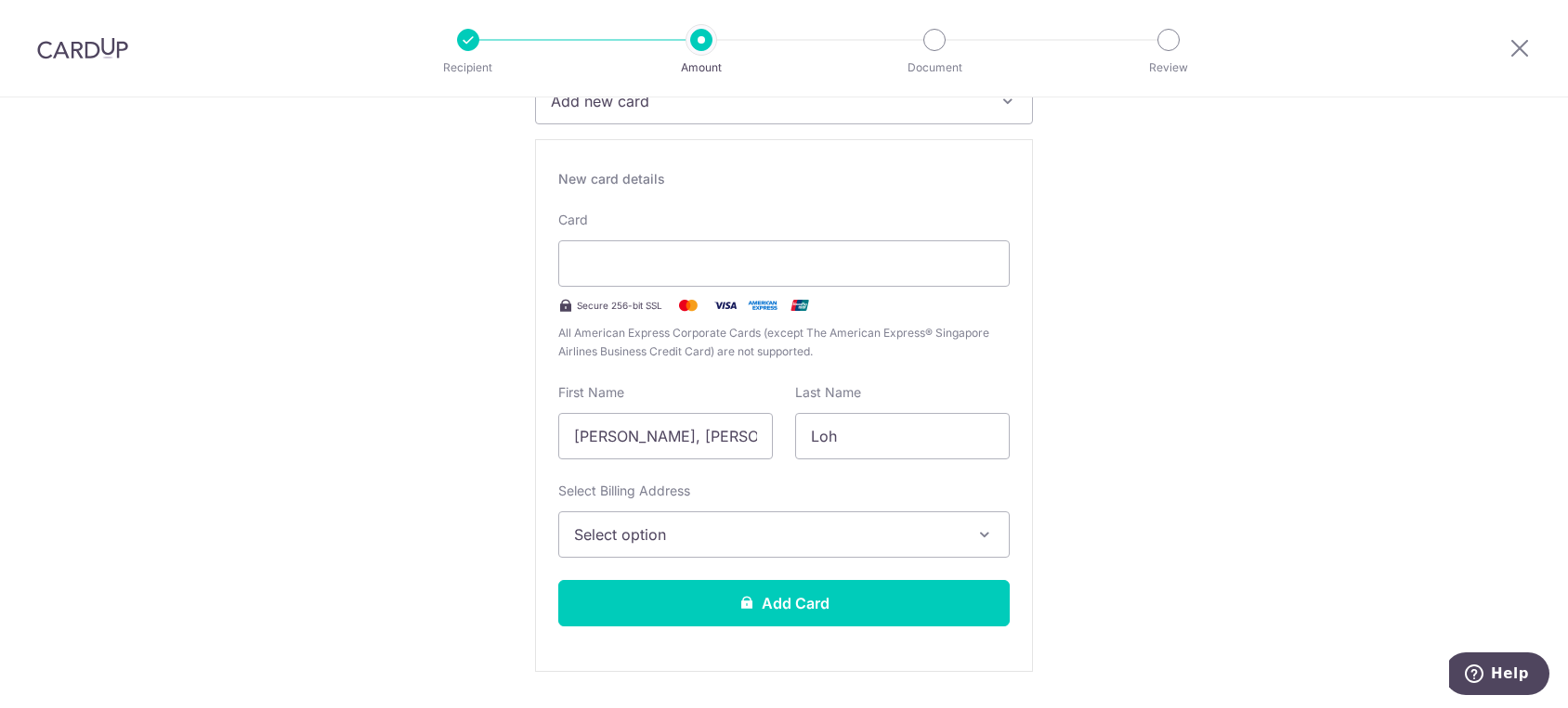
scroll to position [310, 0]
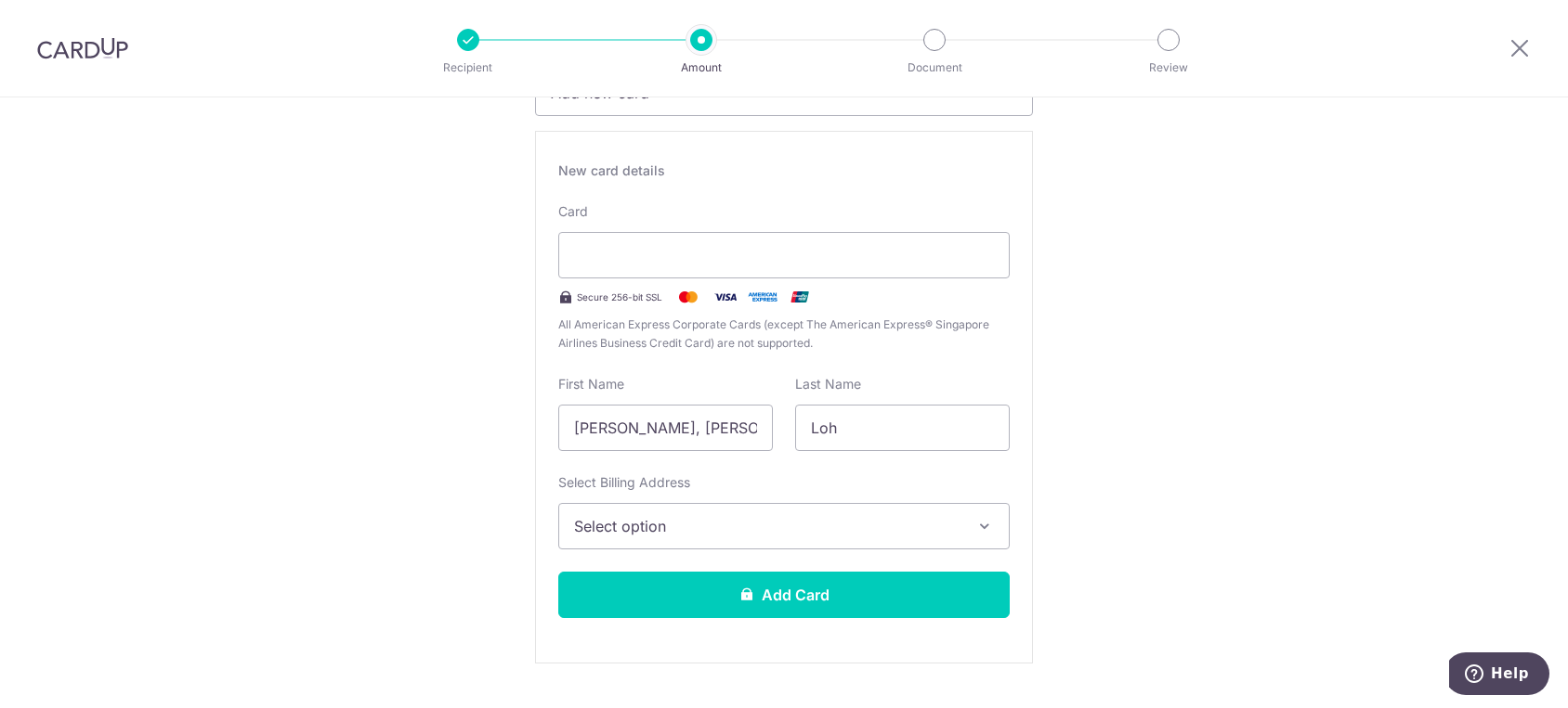
click at [713, 520] on span "Select option" at bounding box center [767, 526] width 386 height 22
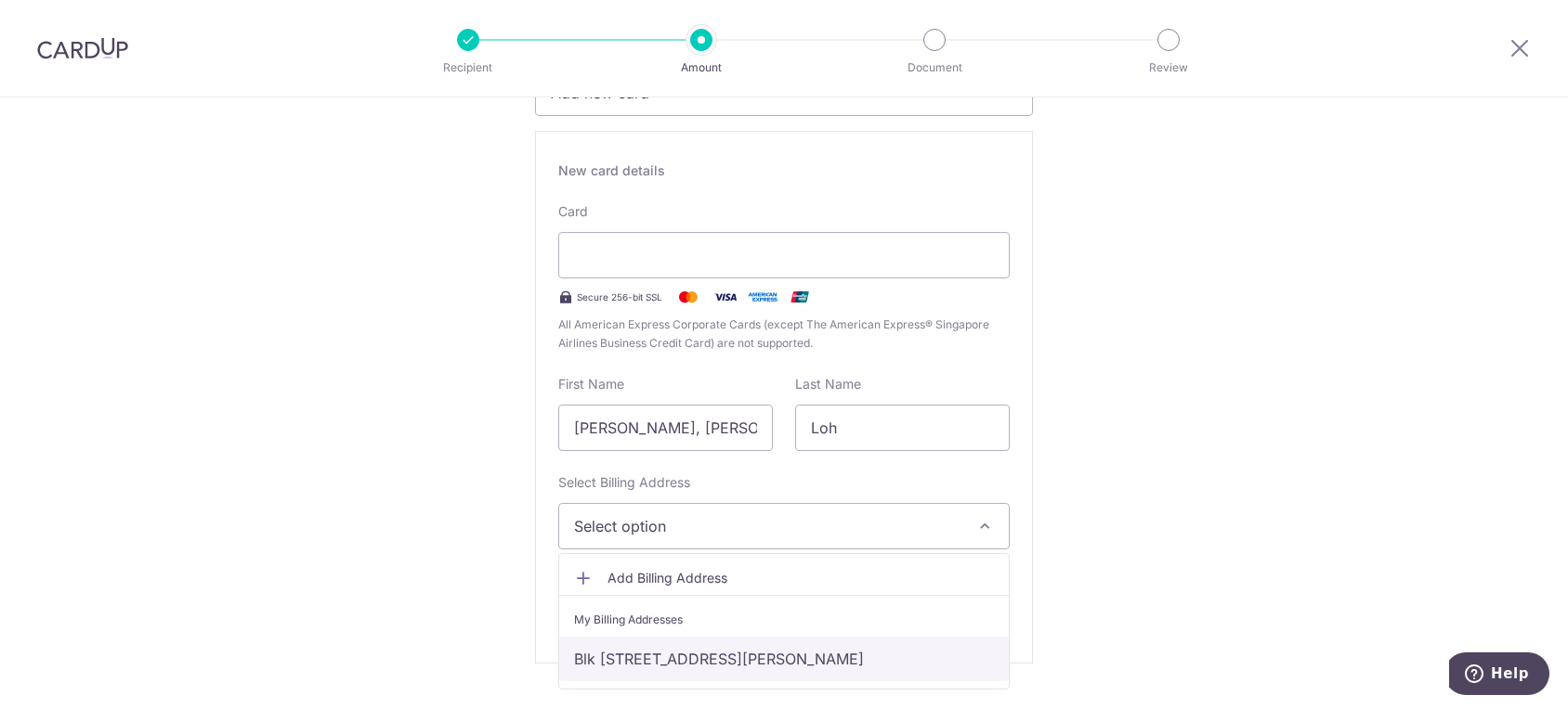
click at [693, 646] on link "Blk [STREET_ADDRESS][PERSON_NAME]" at bounding box center [784, 659] width 449 height 45
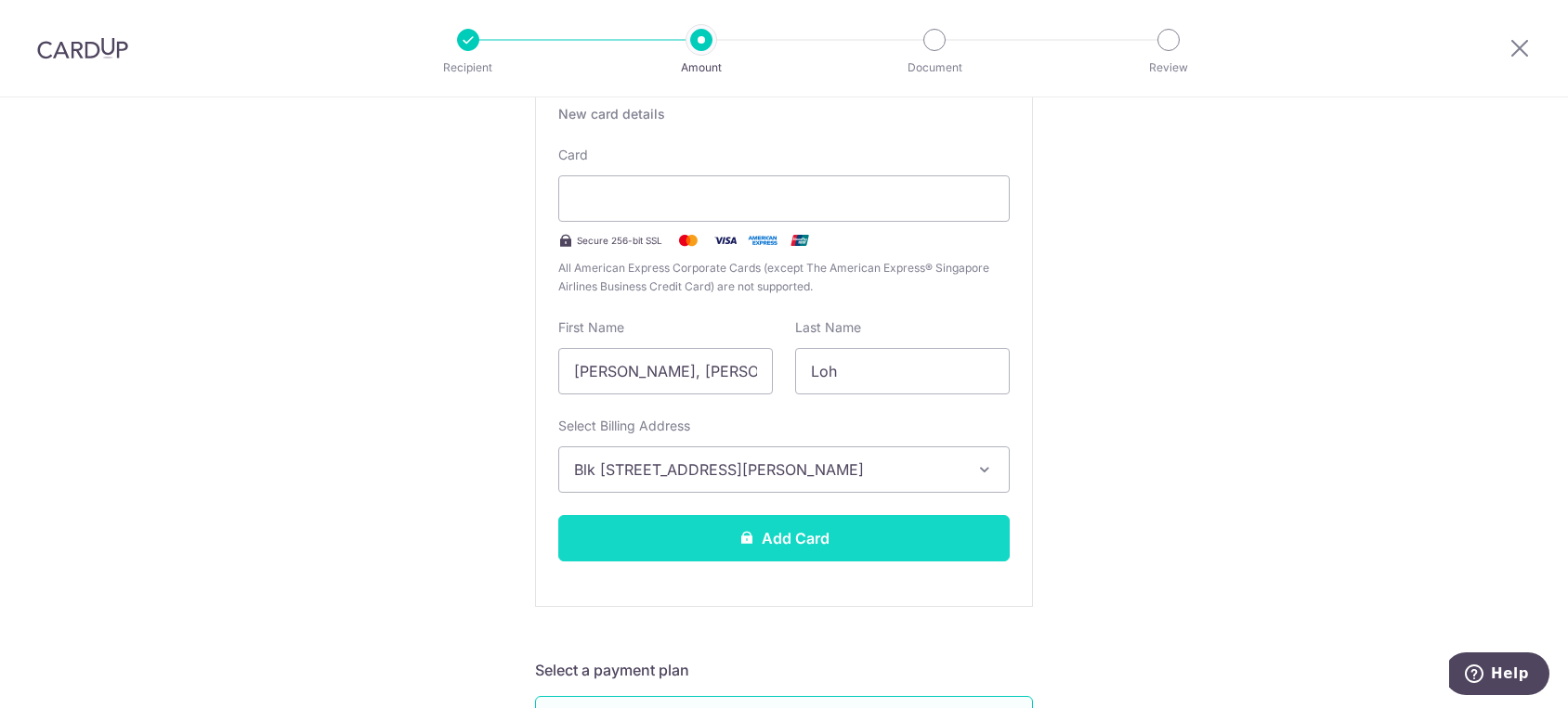
scroll to position [412, 0]
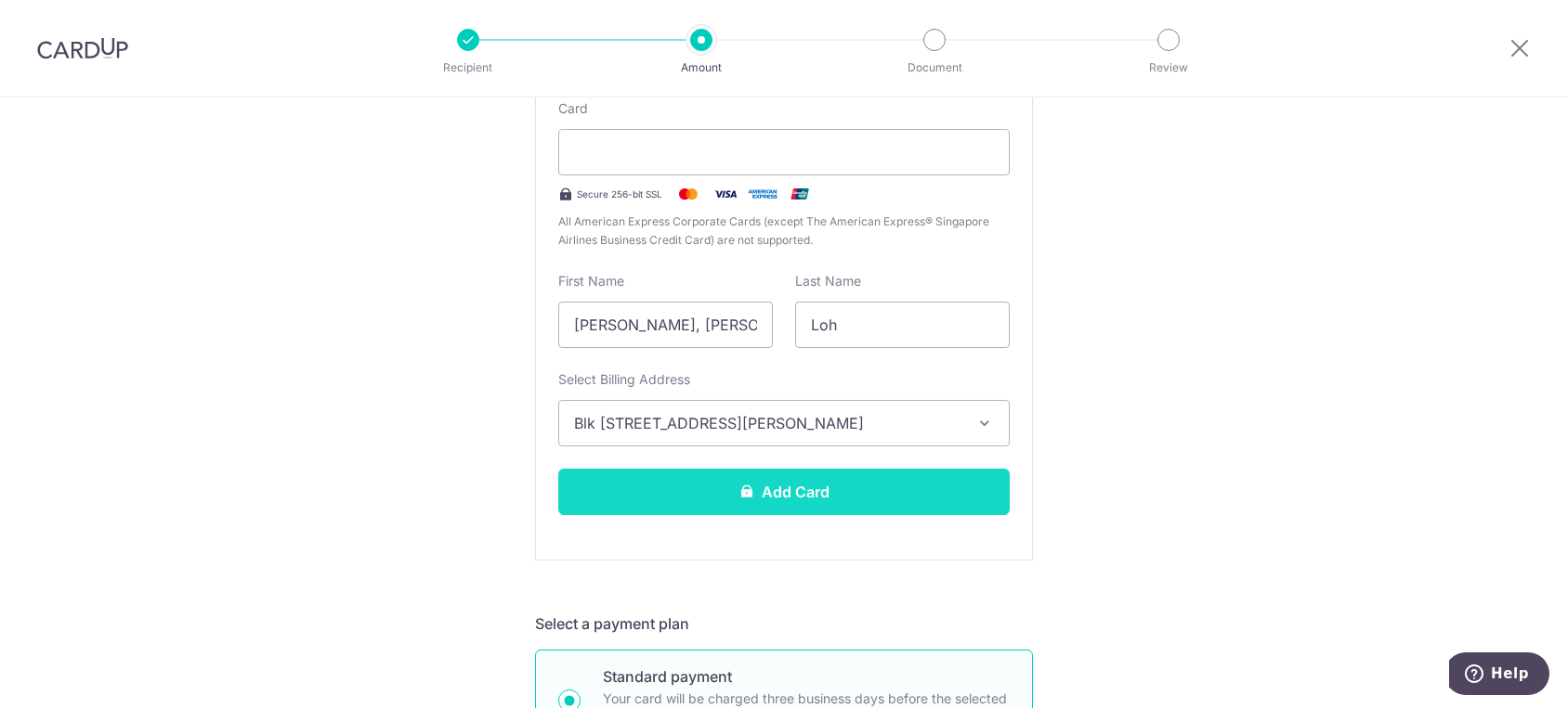
click at [691, 501] on button "Add Card" at bounding box center [784, 492] width 451 height 47
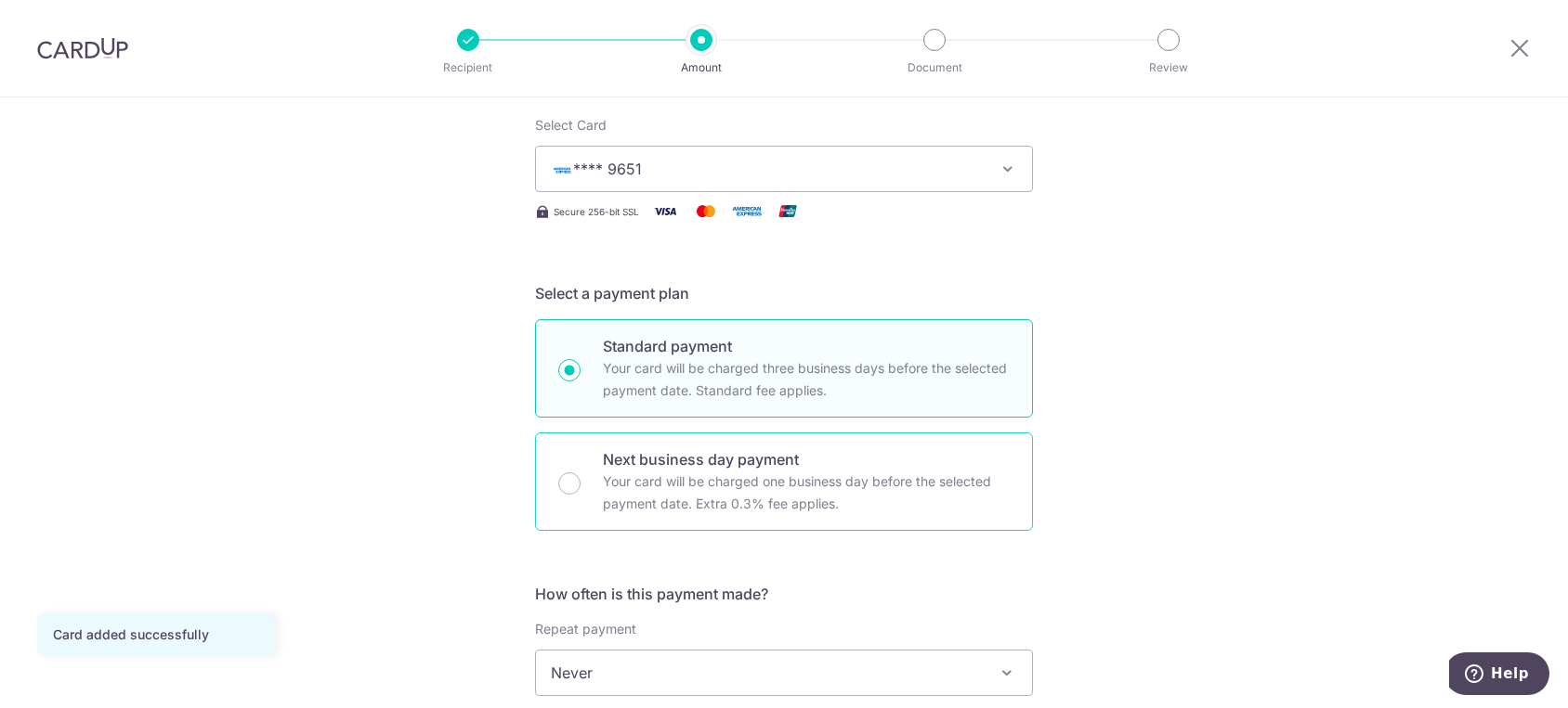
scroll to position [412, 0]
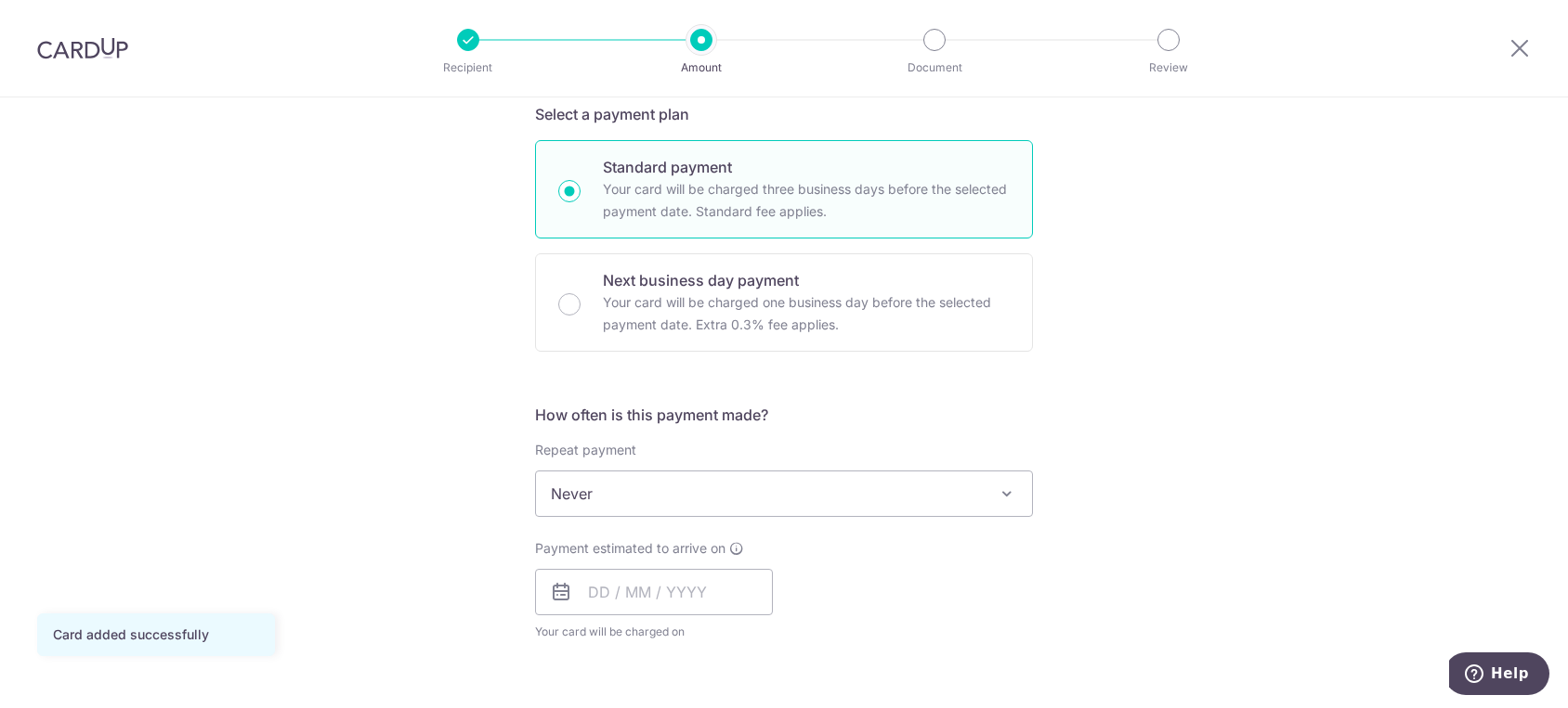
click at [651, 496] on span "Never" at bounding box center [784, 494] width 496 height 45
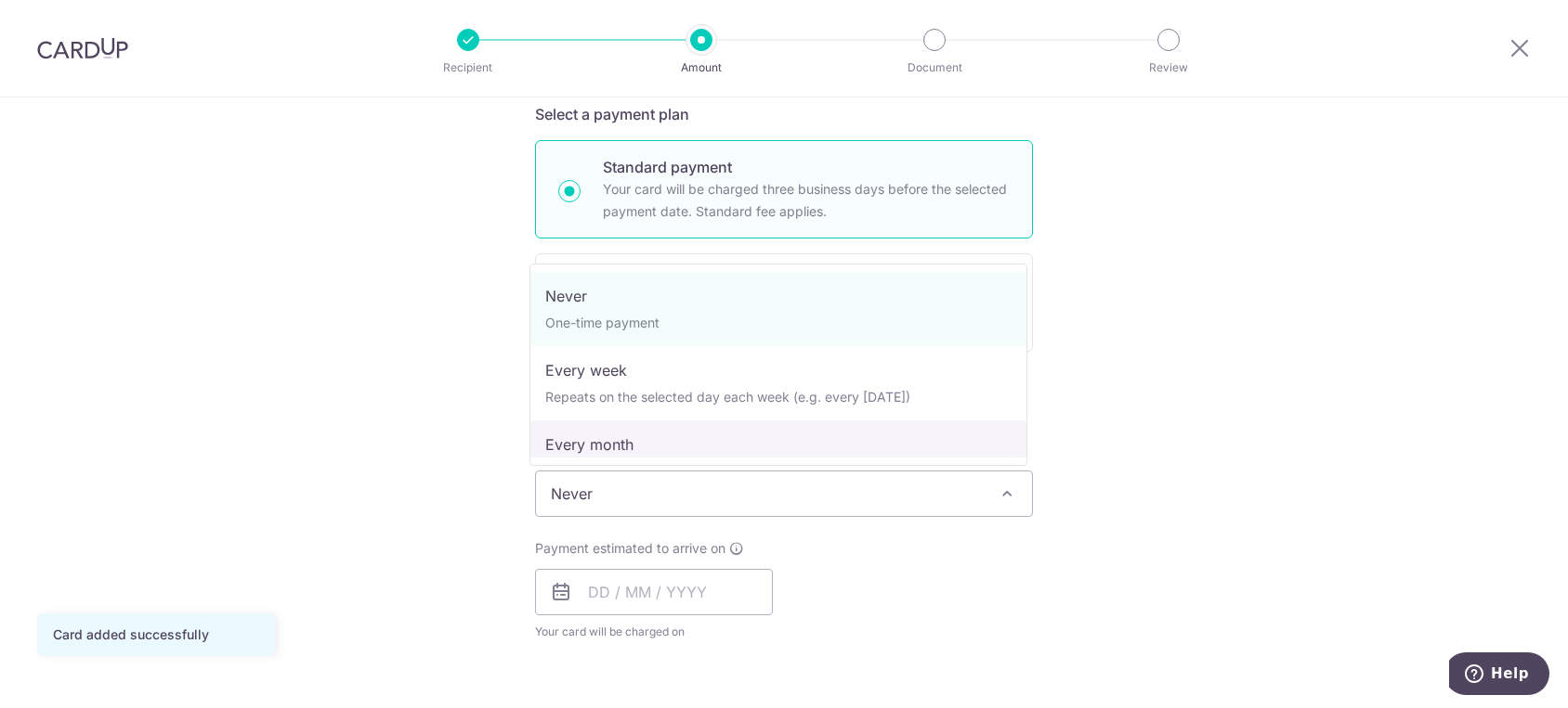
select select "3"
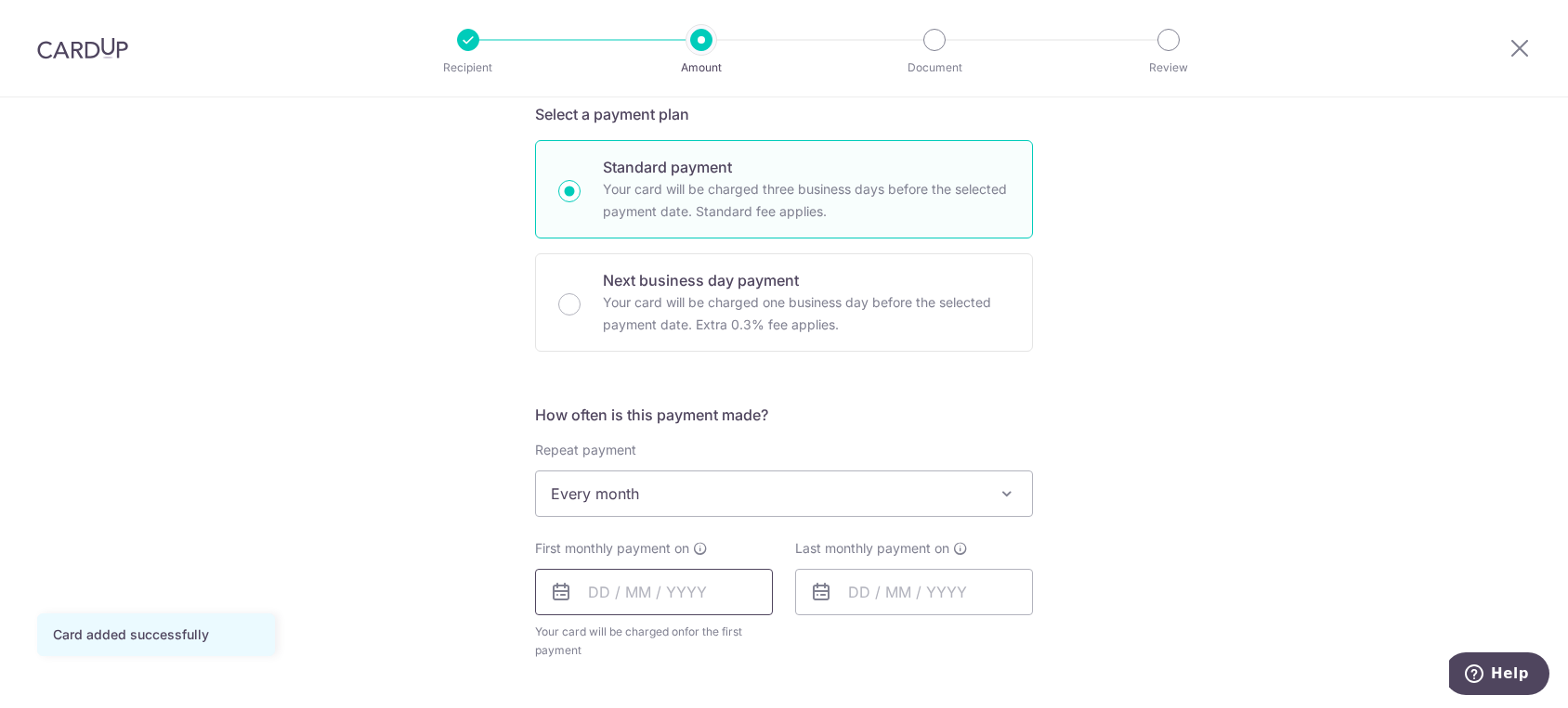
click at [674, 590] on input "text" at bounding box center [654, 592] width 238 height 47
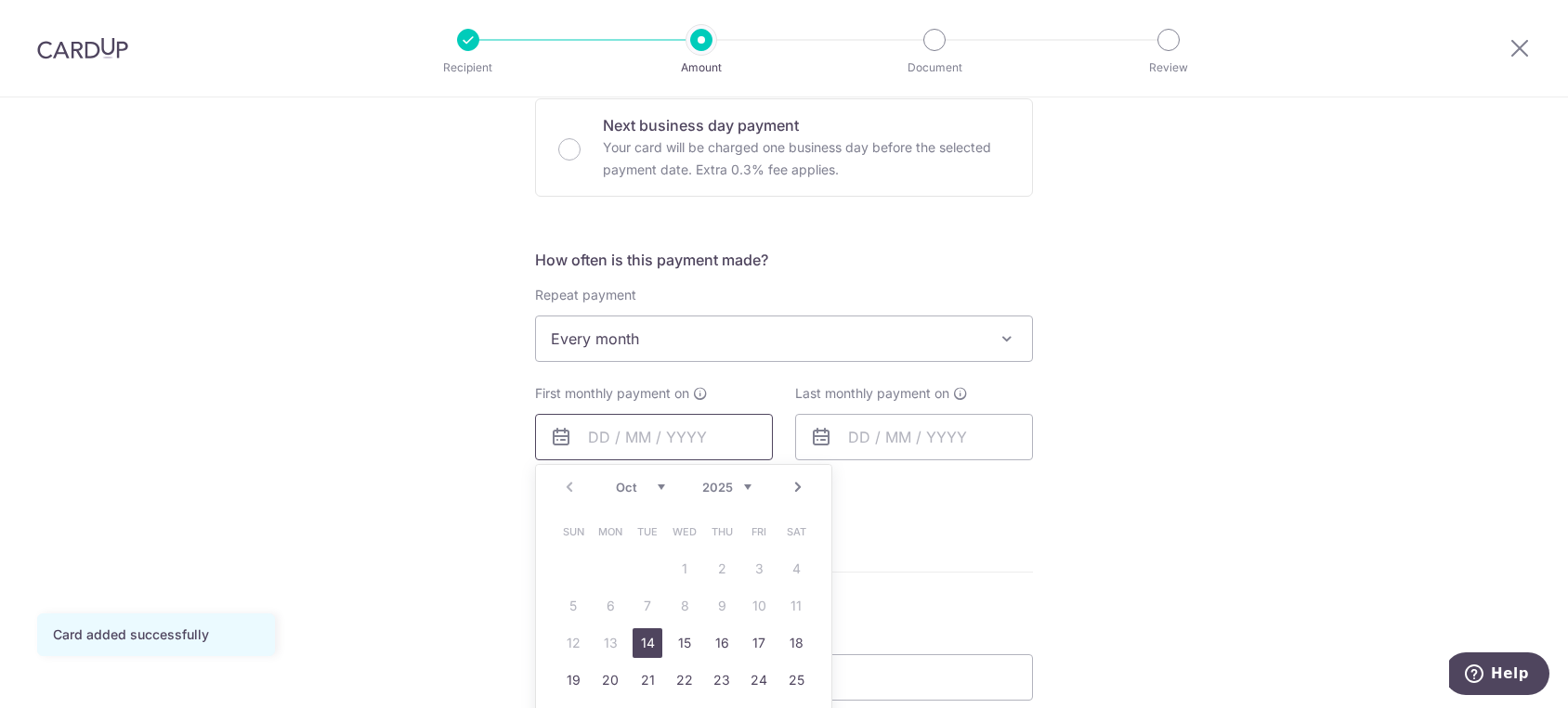
scroll to position [721, 0]
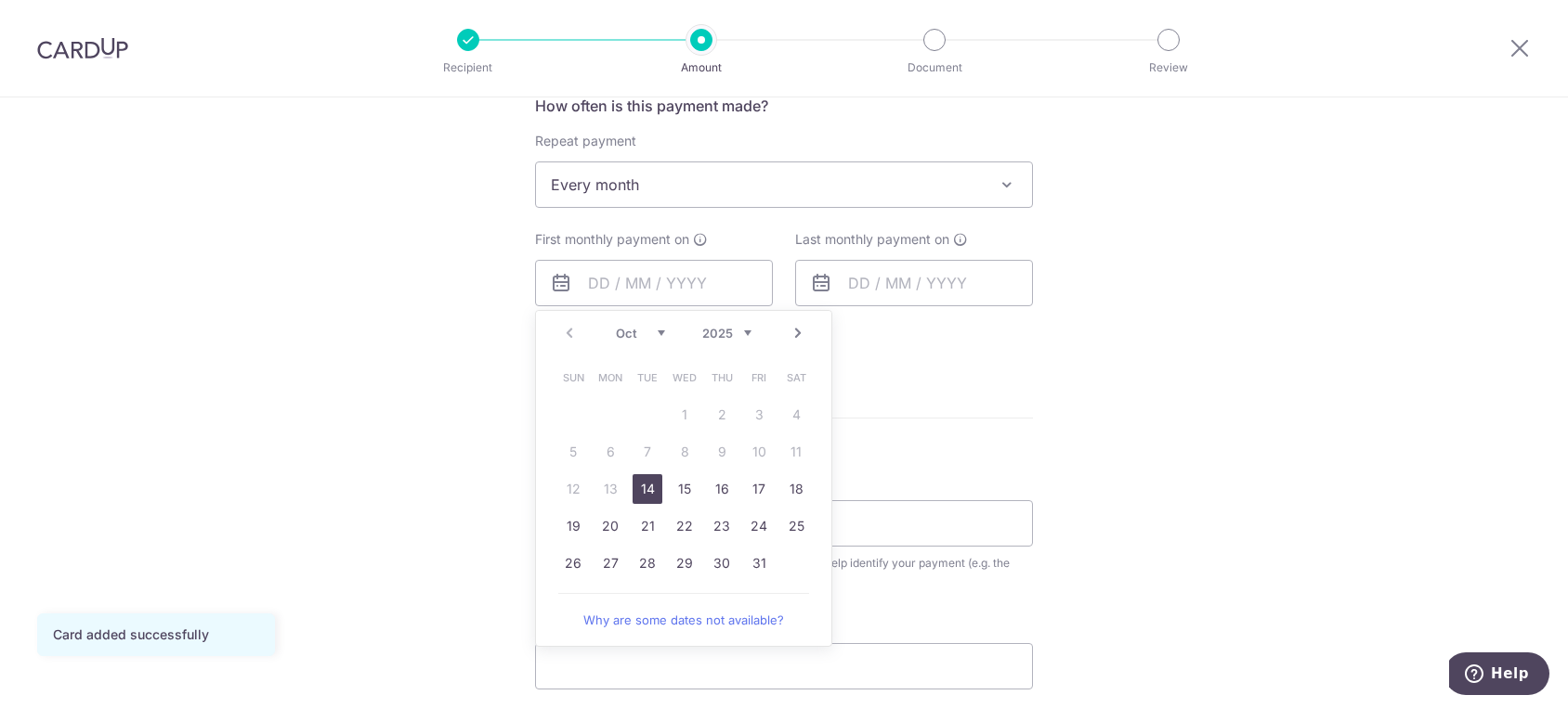
drag, startPoint x: 649, startPoint y: 488, endPoint x: 861, endPoint y: 333, distance: 262.6
click at [649, 488] on link "14" at bounding box center [647, 488] width 30 height 30
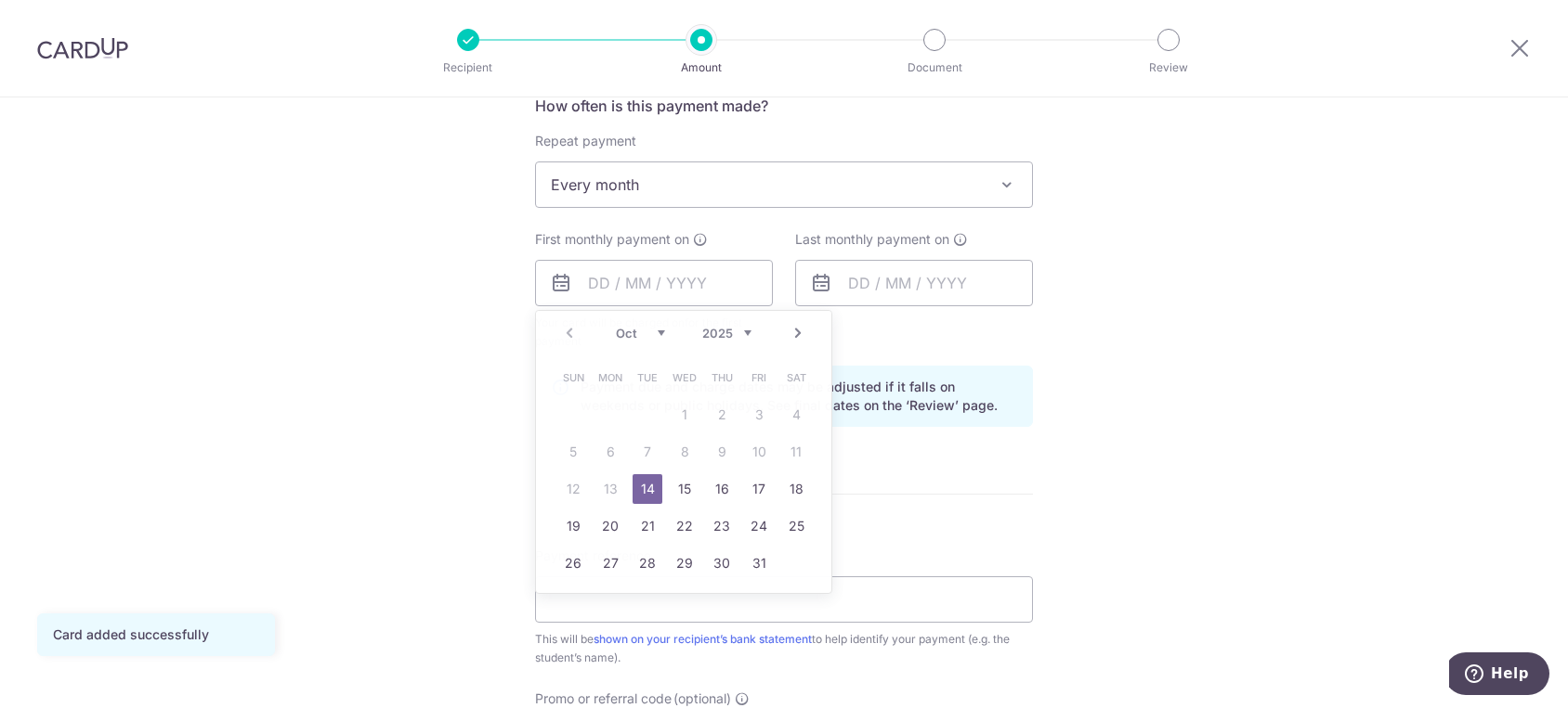
type input "14/10/2025"
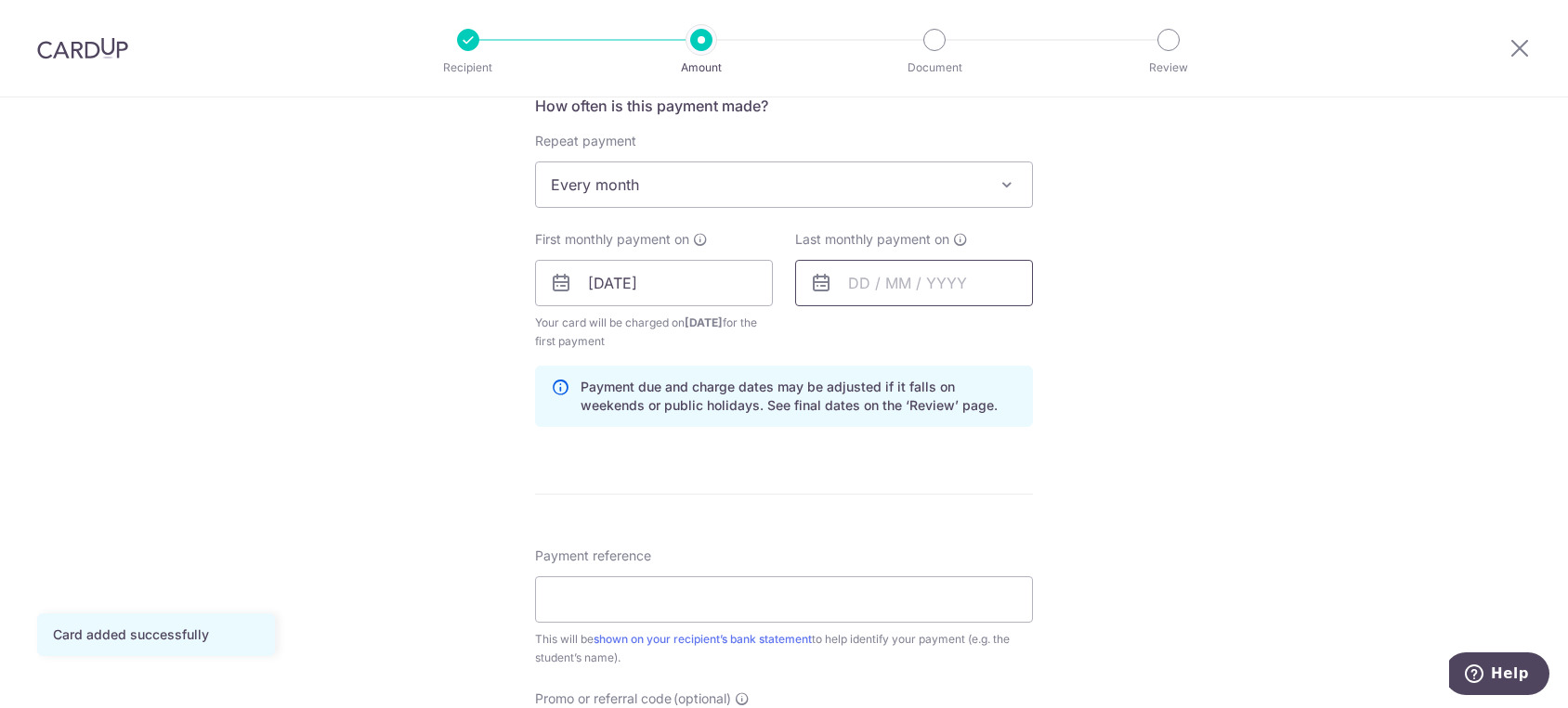
click at [884, 290] on input "text" at bounding box center [914, 283] width 238 height 47
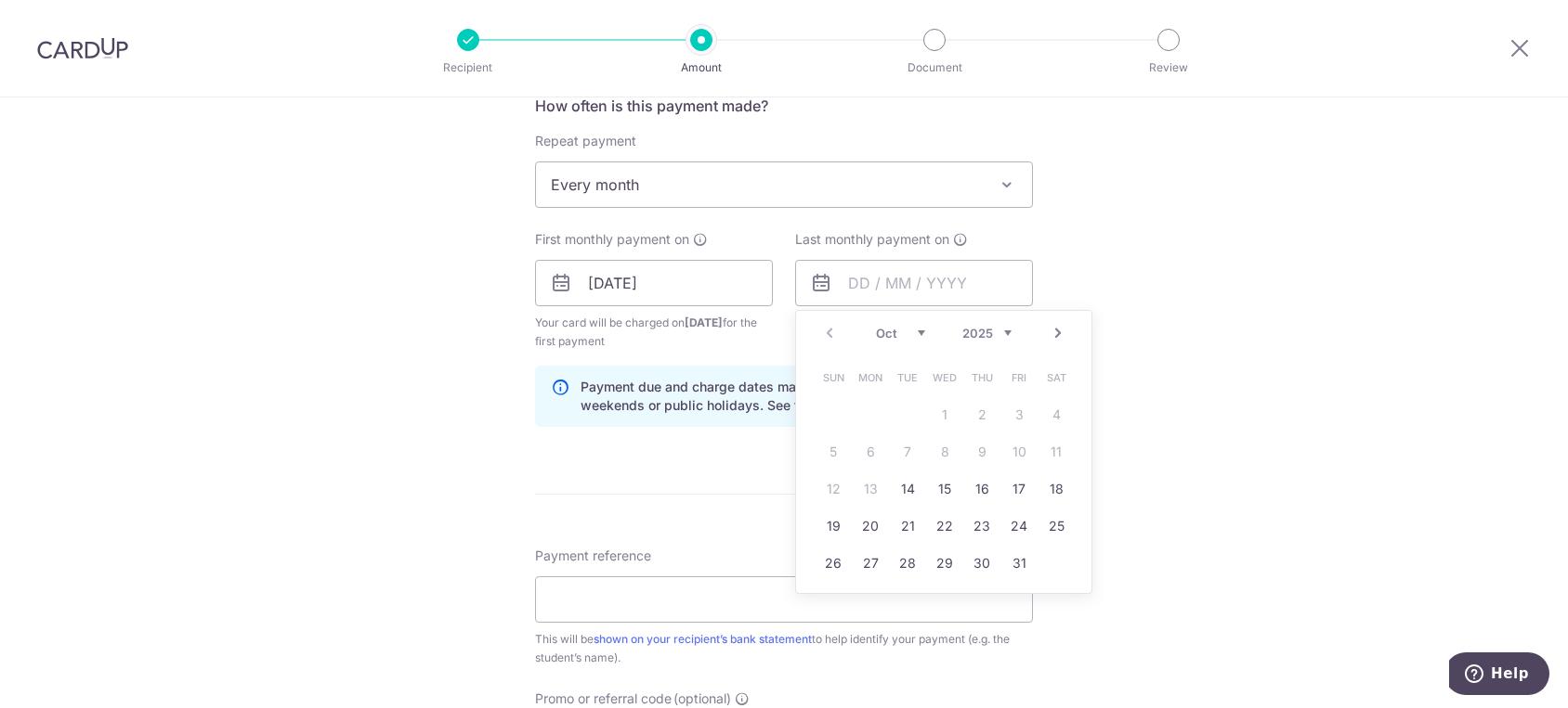
click at [1052, 331] on link "Next" at bounding box center [1057, 333] width 22 height 22
click at [1021, 486] on link "14" at bounding box center [1018, 488] width 30 height 30
type input "14/11/2025"
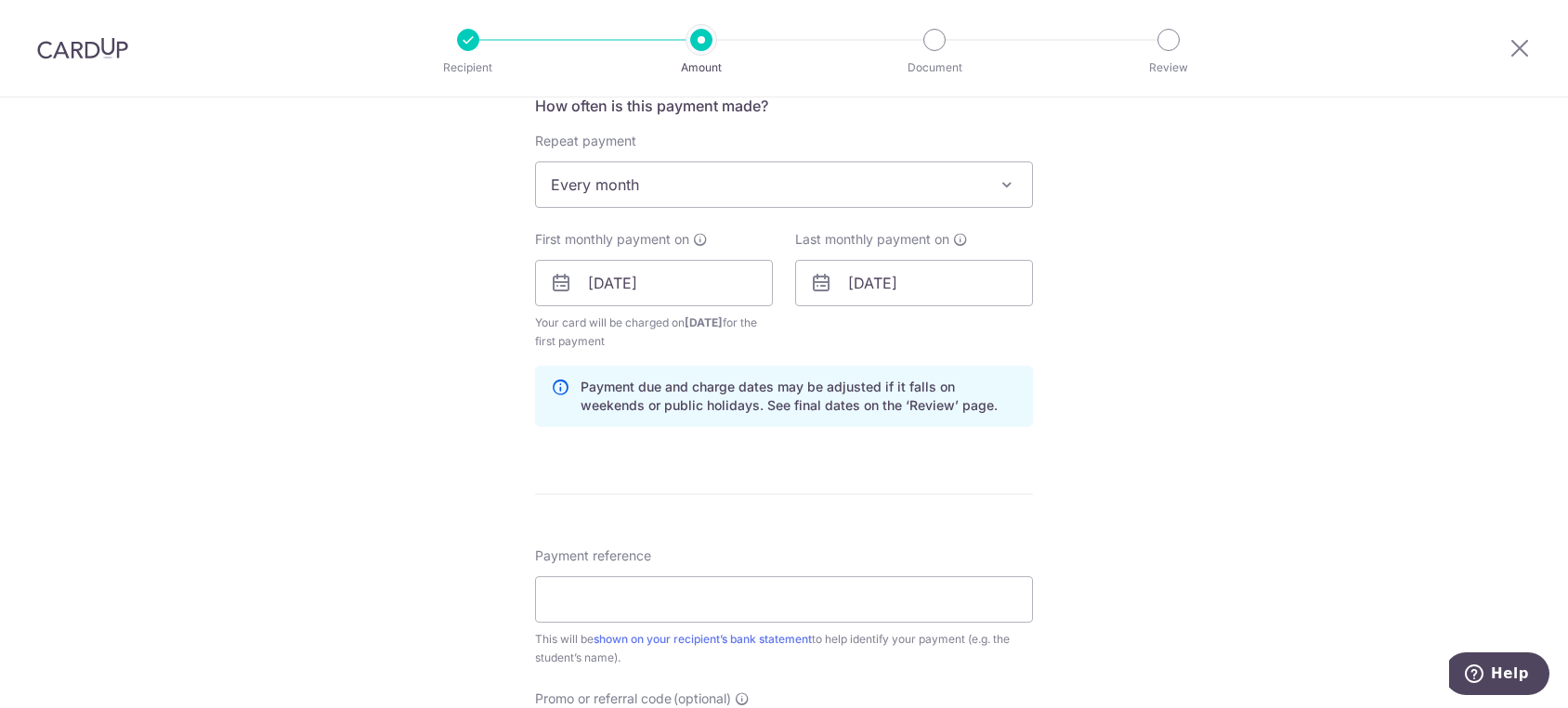
click at [215, 392] on div "Tell us more about your payment Enter payment amount SGD 710.00 710.00 Card add…" at bounding box center [784, 263] width 1568 height 1774
click at [710, 612] on input "Payment reference" at bounding box center [784, 599] width 498 height 47
paste input "INV-1972"
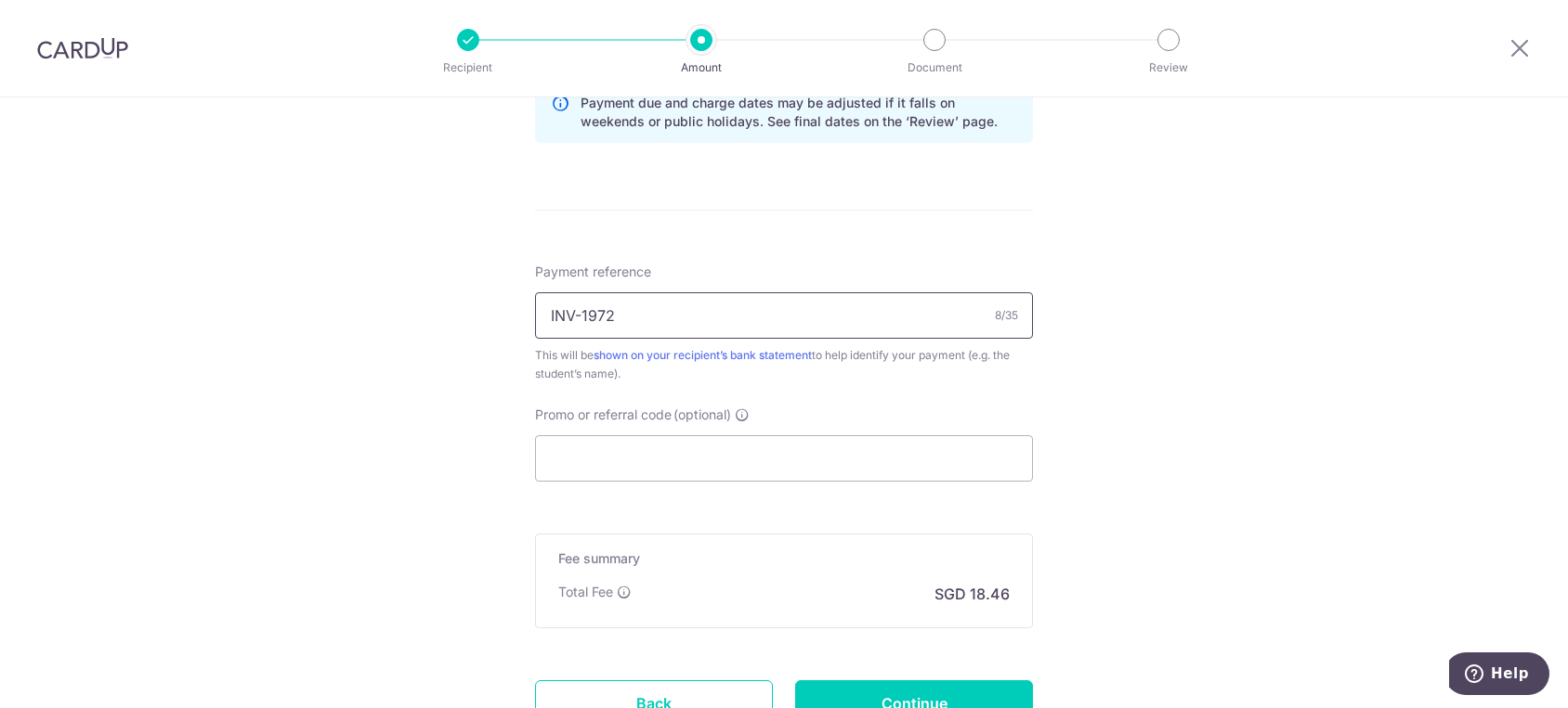
scroll to position [1031, 0]
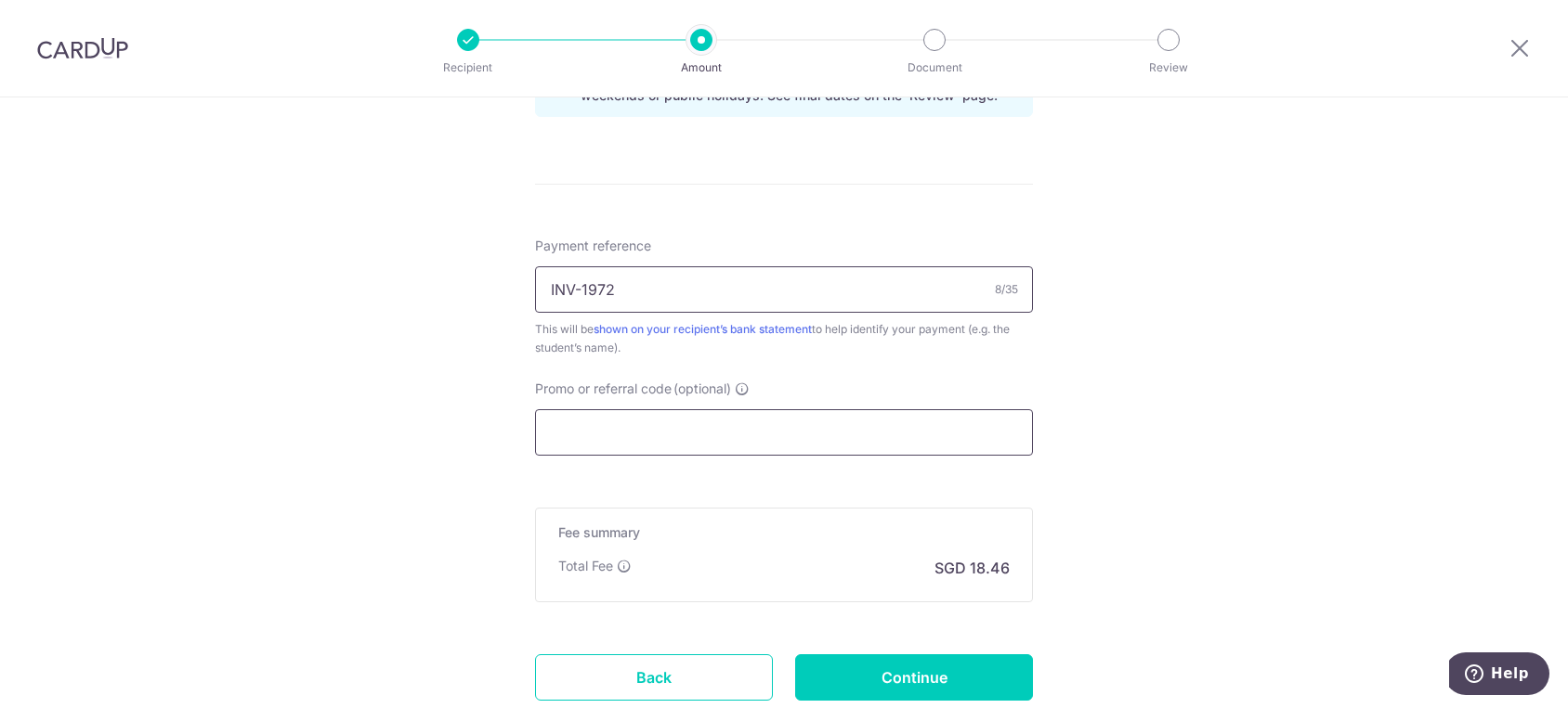
type input "INV-1972"
click at [689, 436] on input "Promo or referral code (optional)" at bounding box center [784, 432] width 498 height 47
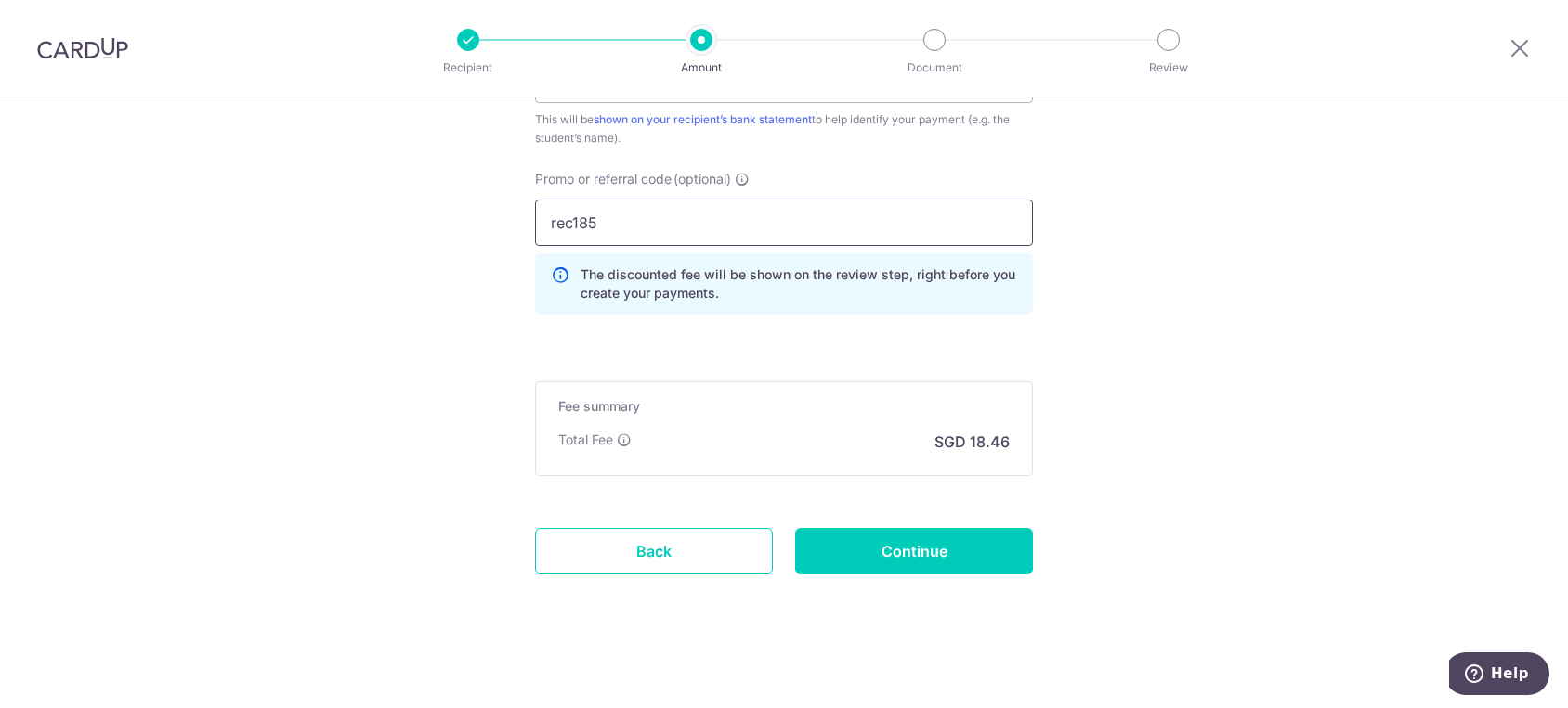
scroll to position [1245, 0]
type input "rec185"
click at [948, 544] on input "Continue" at bounding box center [914, 547] width 238 height 47
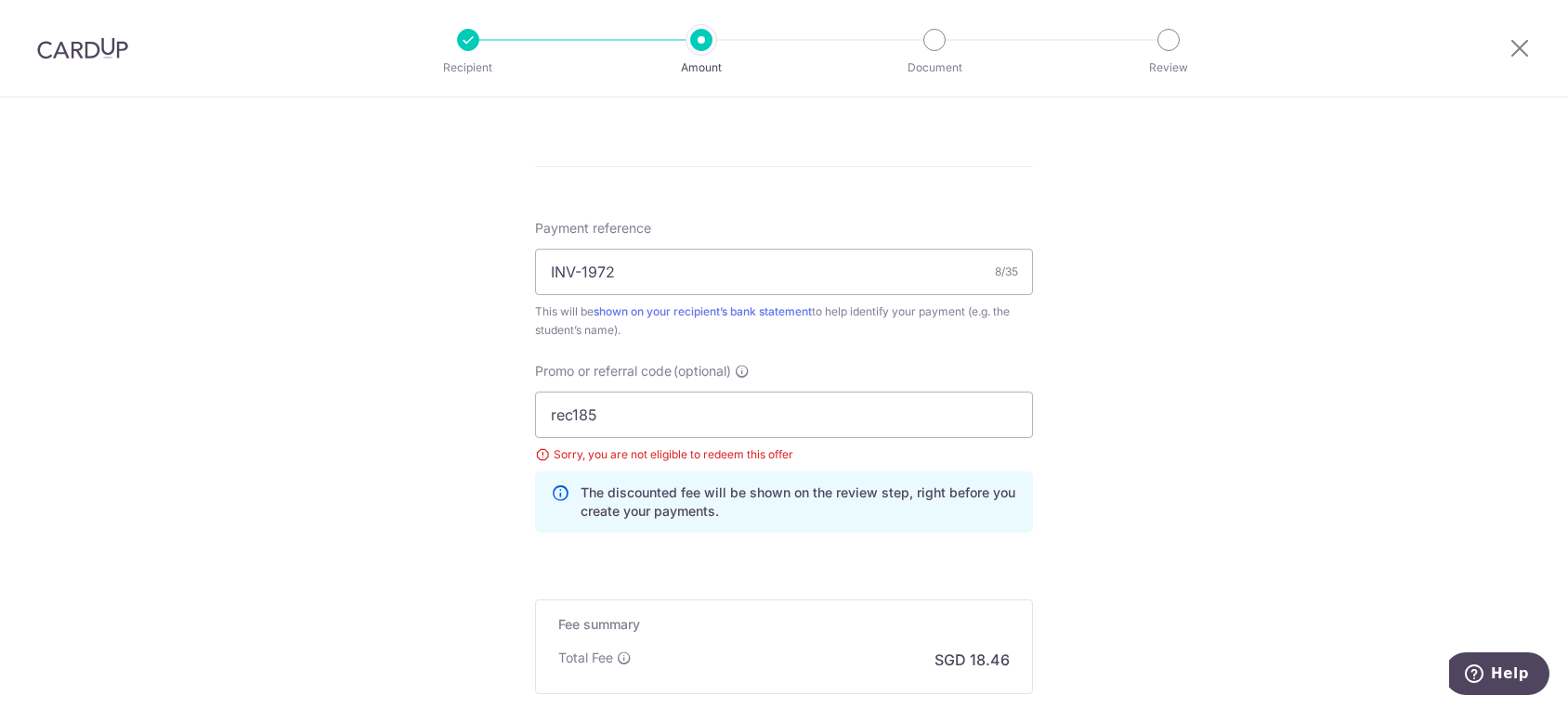
scroll to position [867, 0]
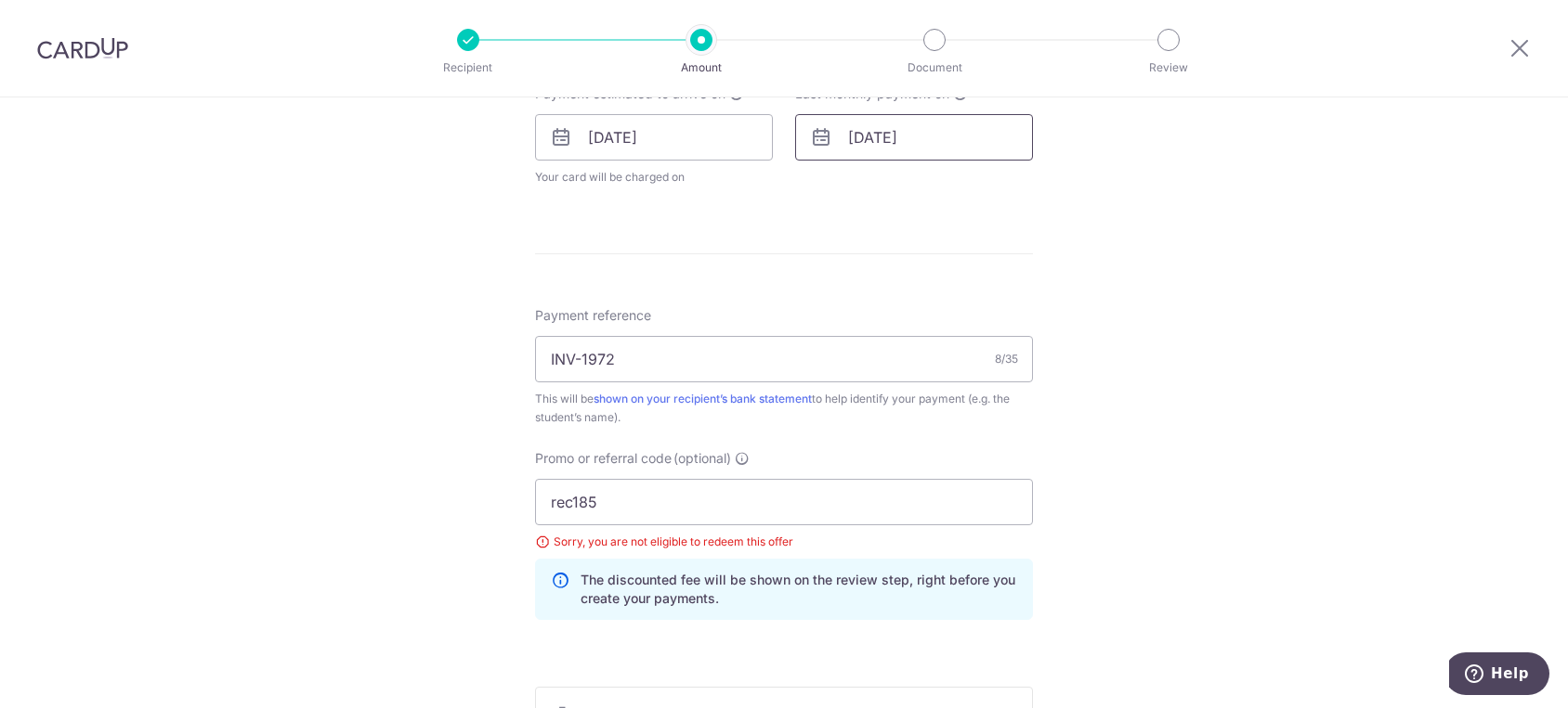
click at [899, 146] on input "14/11/2025" at bounding box center [914, 138] width 238 height 47
click at [1055, 191] on link "Next" at bounding box center [1057, 187] width 22 height 22
click at [935, 410] on link "31" at bounding box center [945, 418] width 30 height 30
type input "31/12/2025"
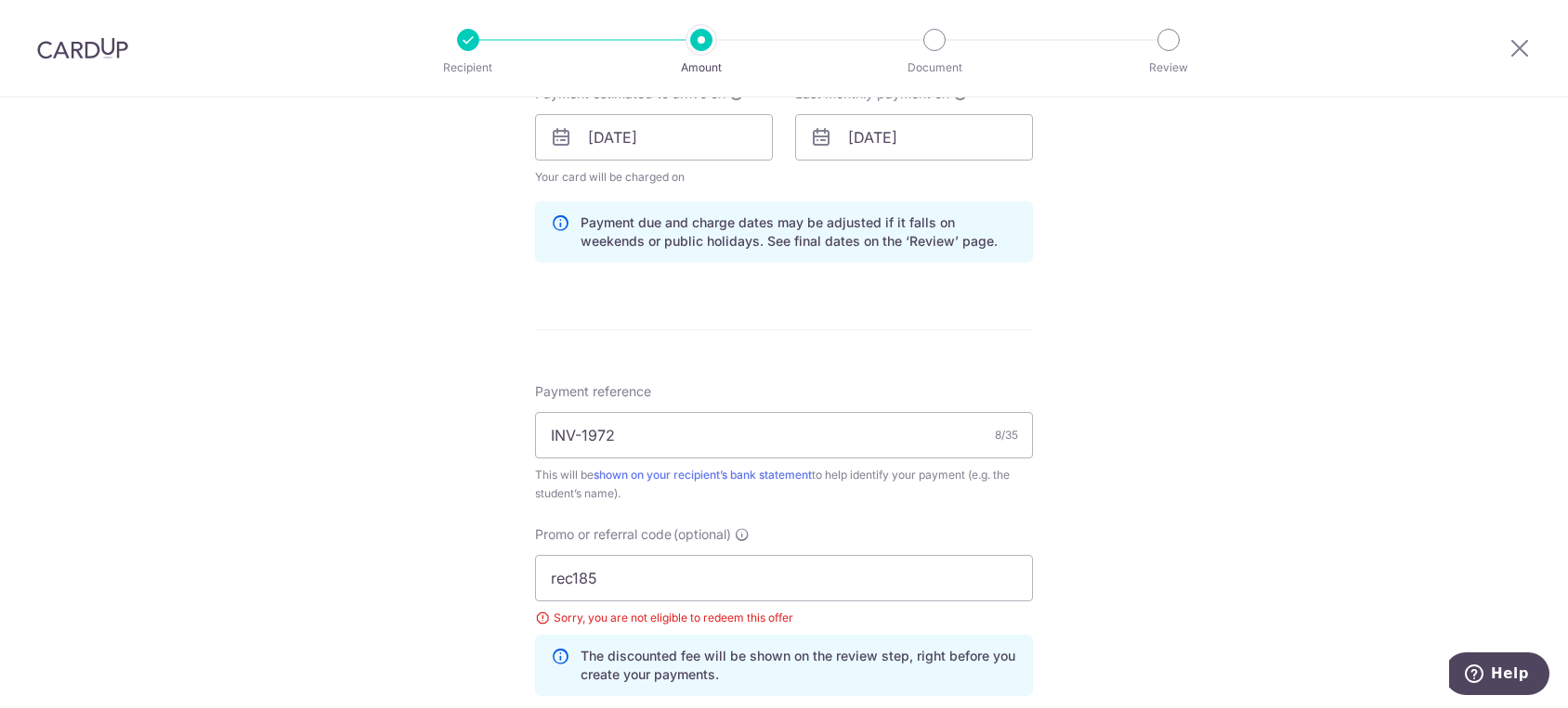
click at [1128, 428] on div "Tell us more about your payment Enter payment amount SGD 710.00 710.00 Select C…" at bounding box center [784, 163] width 1568 height 1865
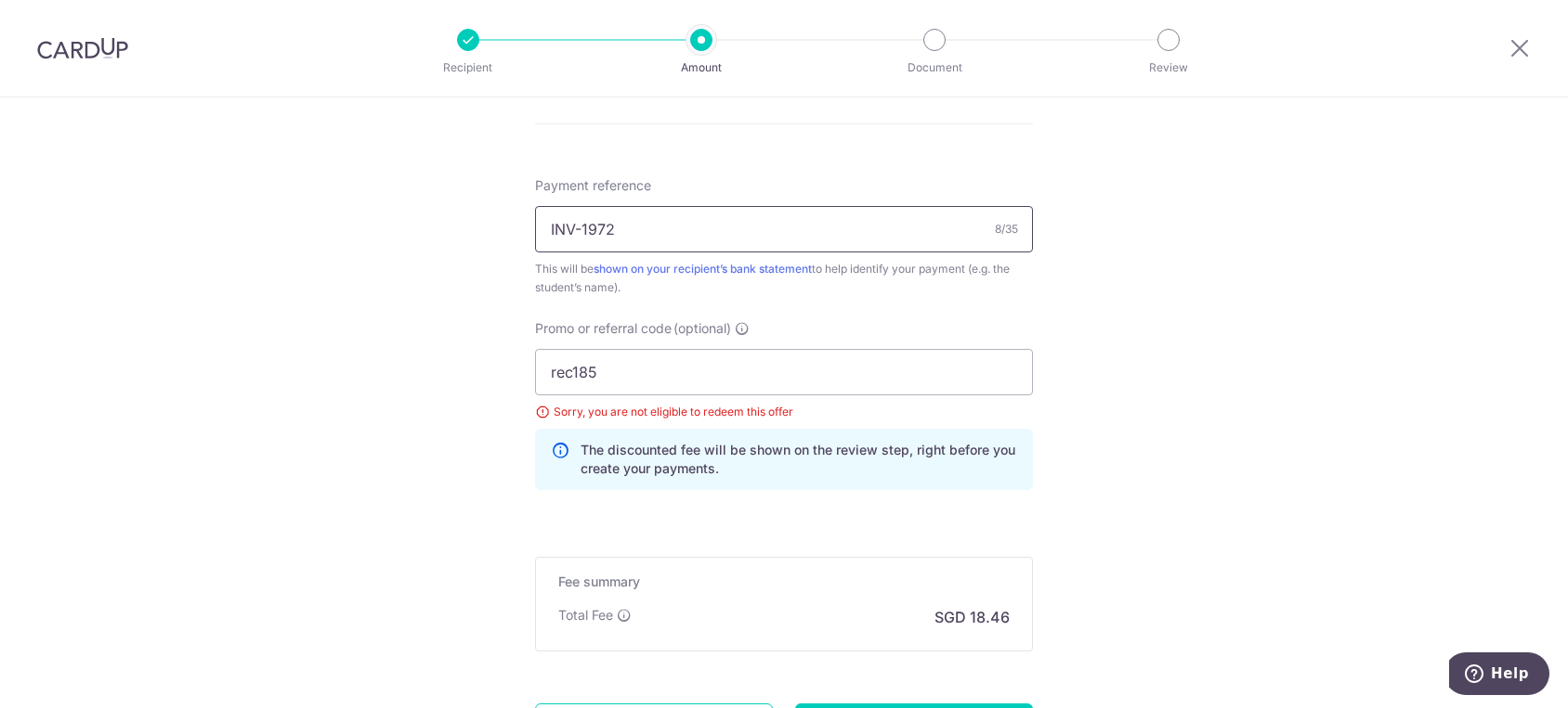
click at [579, 226] on input "INV-1972" at bounding box center [784, 229] width 498 height 47
type input "INV 1972"
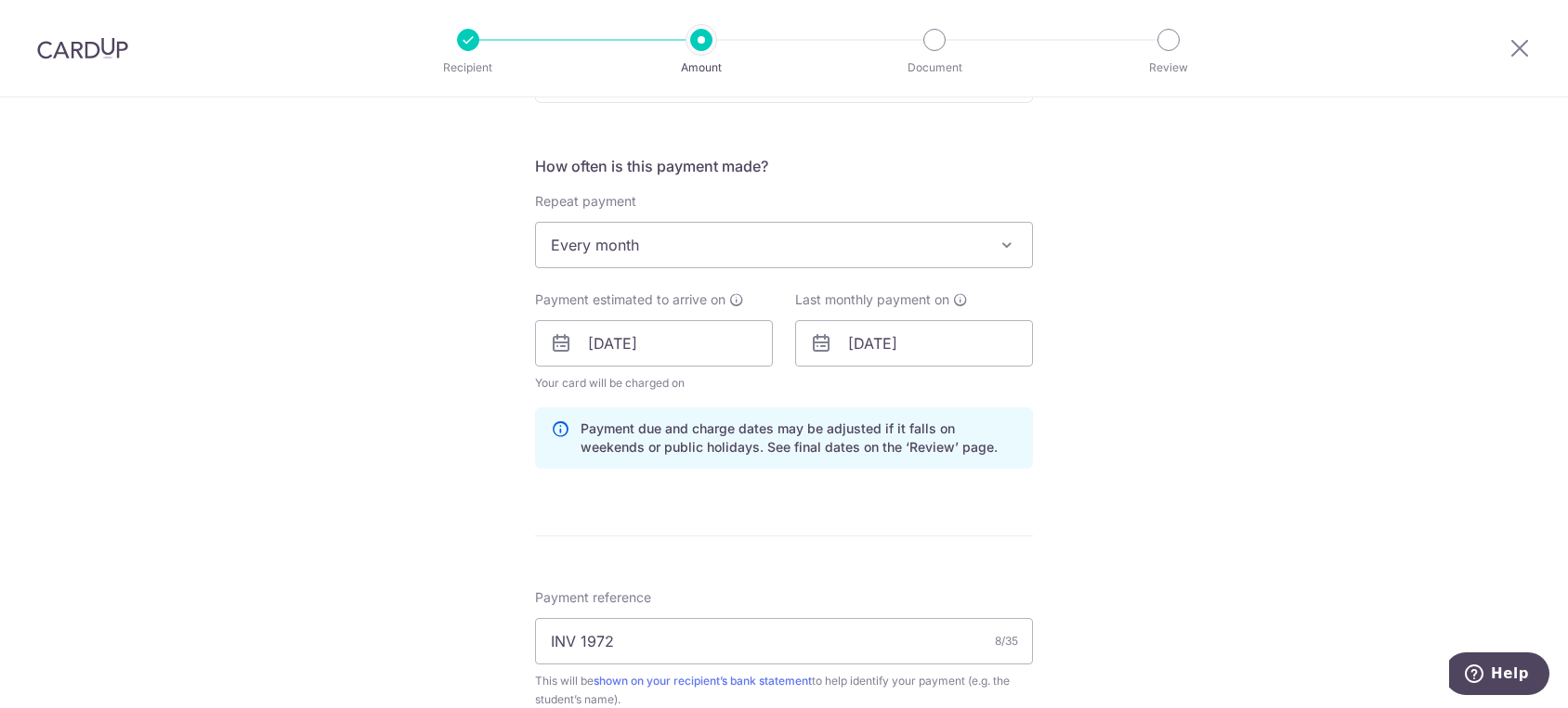
scroll to position [661, 0]
click at [918, 356] on input "31/12/2025" at bounding box center [914, 343] width 238 height 47
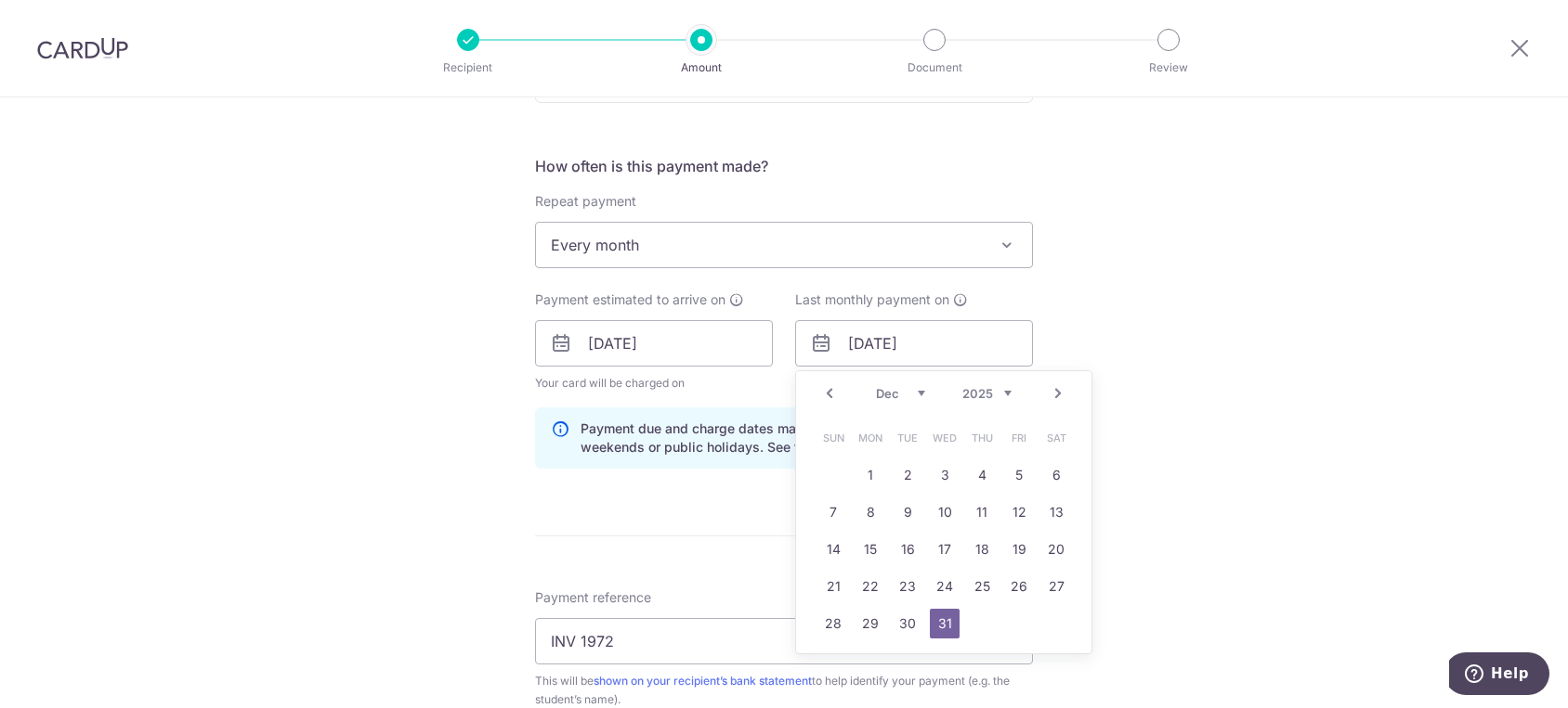
click at [825, 400] on link "Prev" at bounding box center [829, 393] width 22 height 22
click at [823, 658] on link "30" at bounding box center [833, 660] width 30 height 30
type input "30/11/2025"
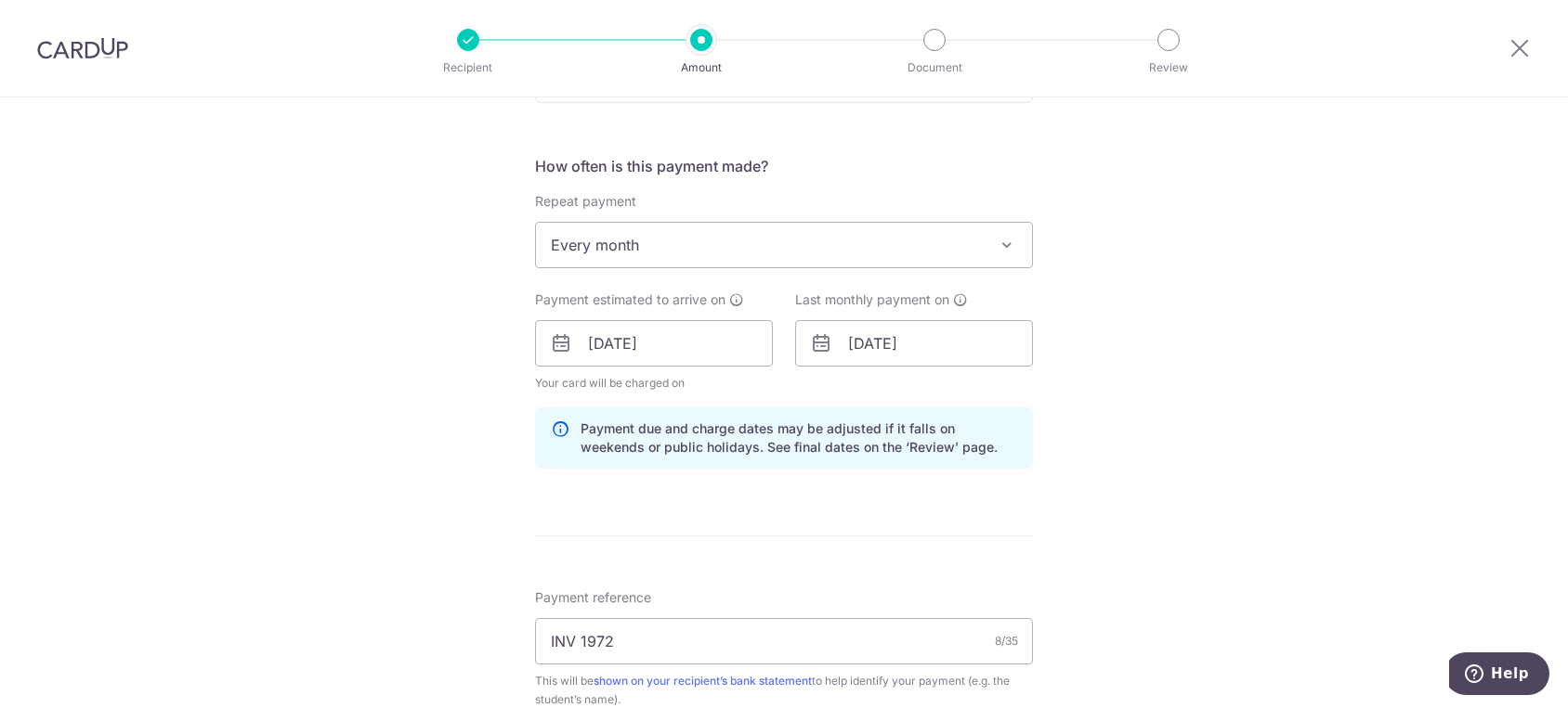
click at [1115, 487] on div "Tell us more about your payment Enter payment amount SGD 710.00 710.00 Select C…" at bounding box center [784, 369] width 1568 height 1865
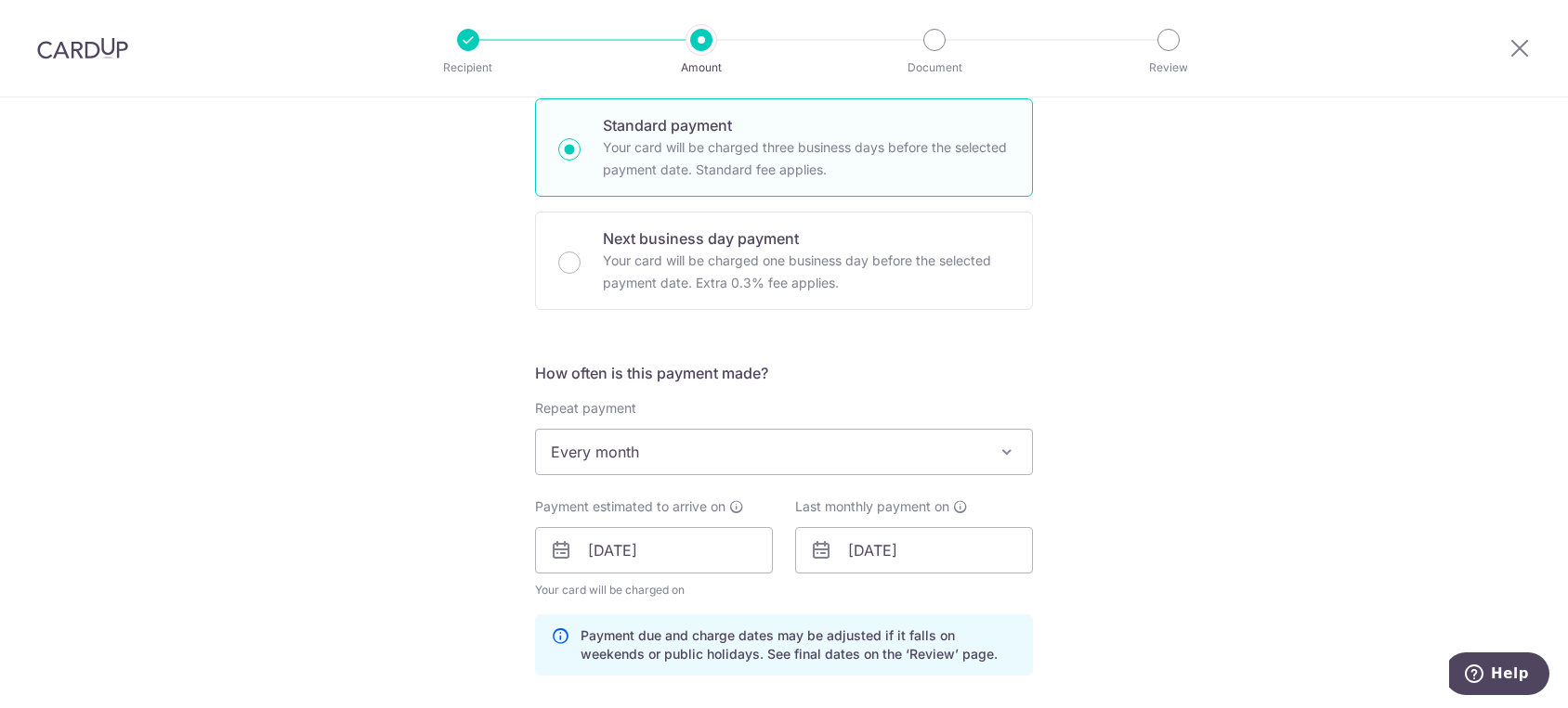
scroll to position [145, 0]
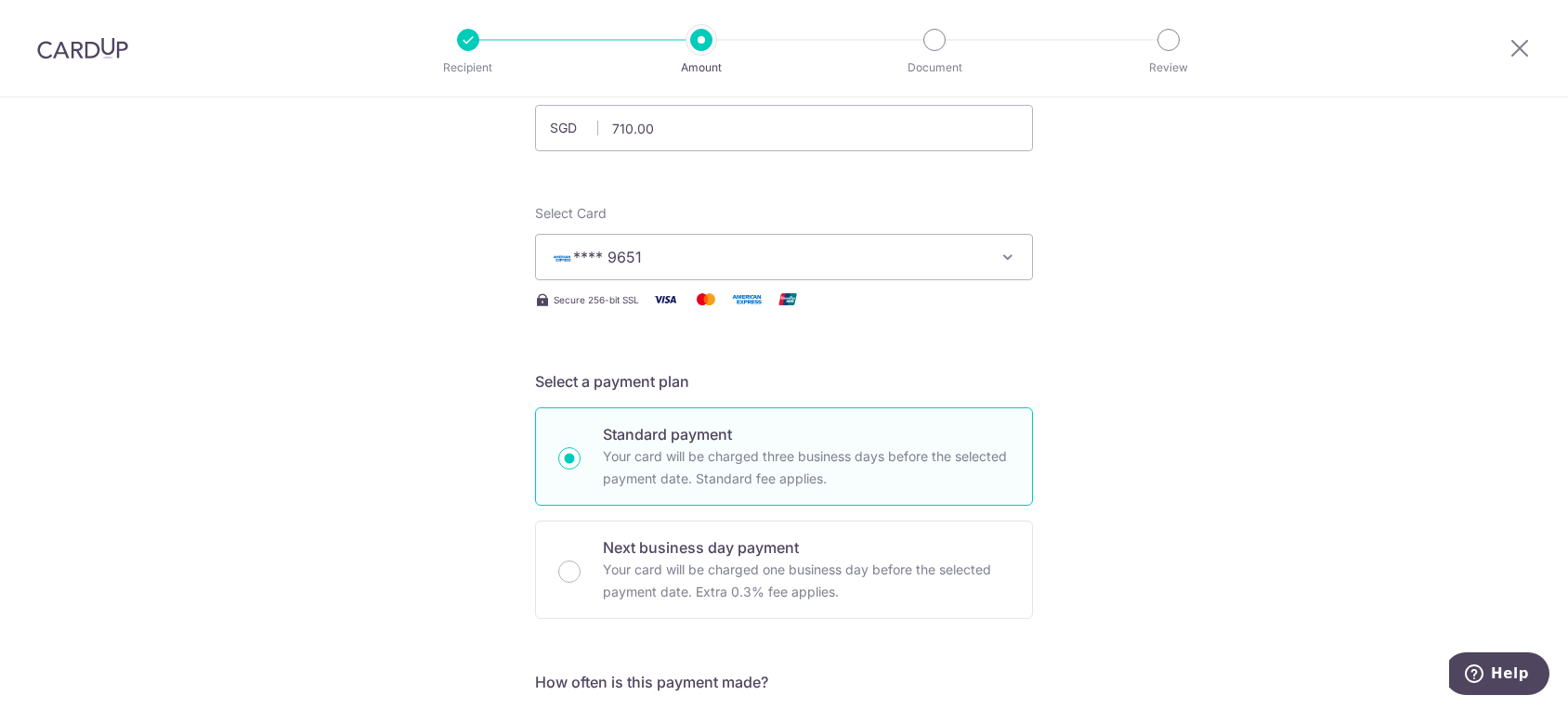
click at [721, 248] on span "**** 9651" at bounding box center [767, 256] width 433 height 22
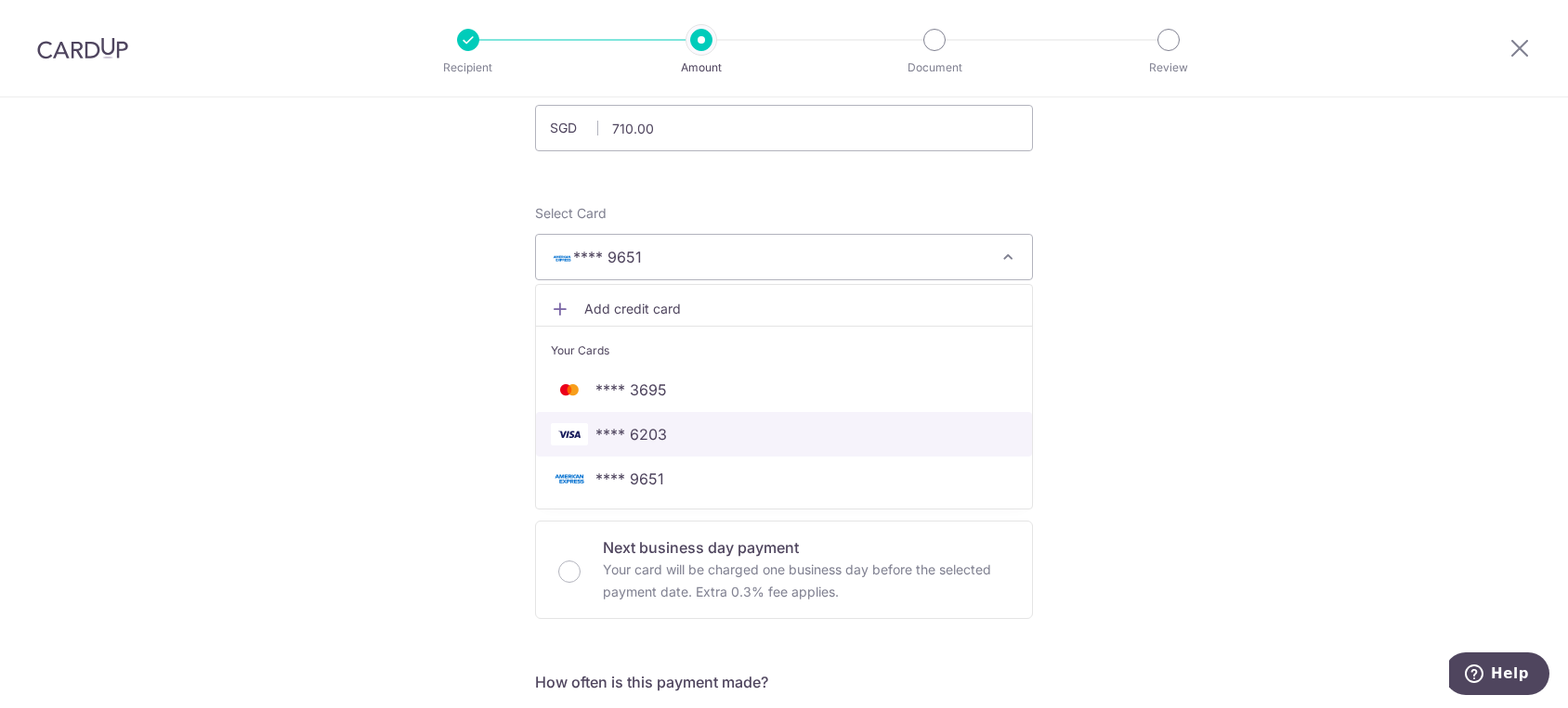
click at [695, 427] on span "**** 6203" at bounding box center [784, 434] width 467 height 22
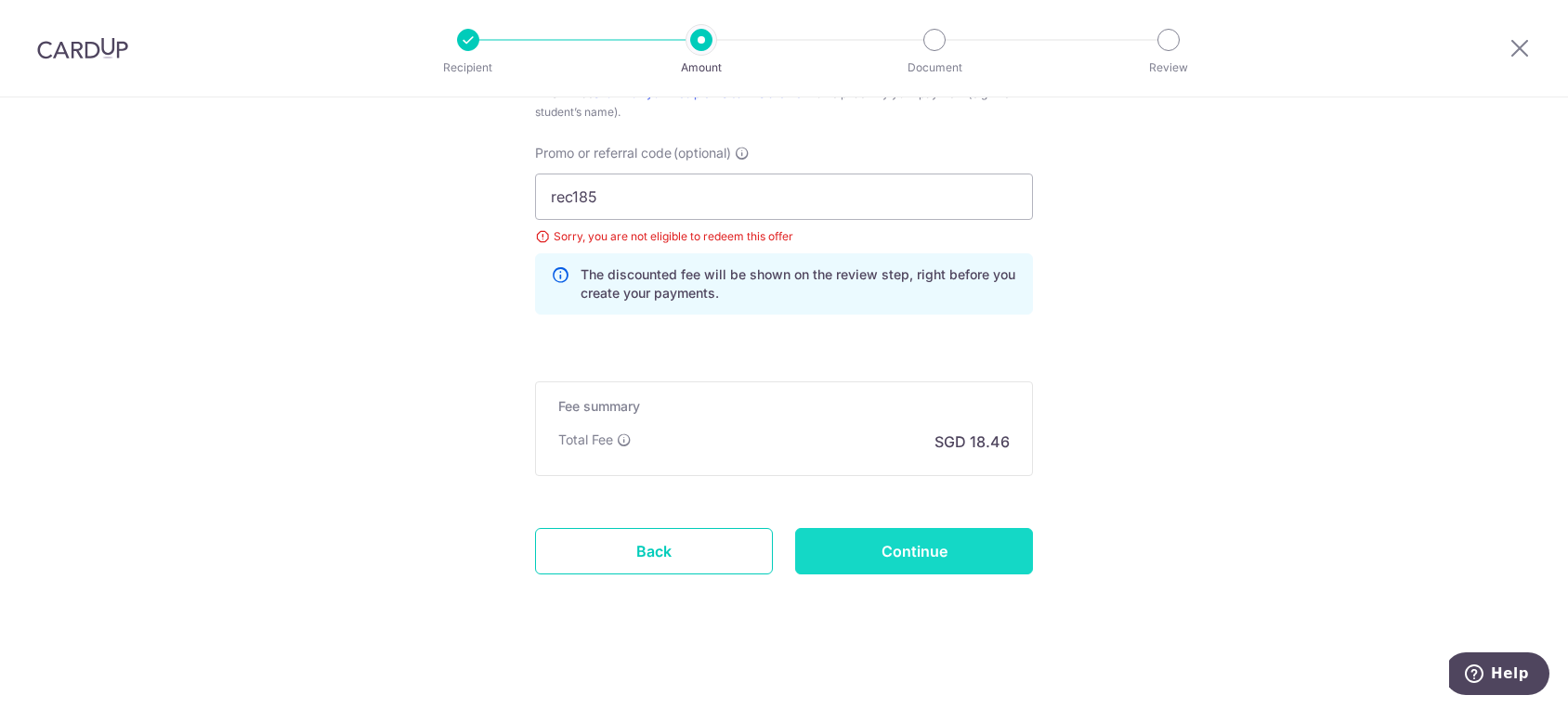
scroll to position [1253, 0]
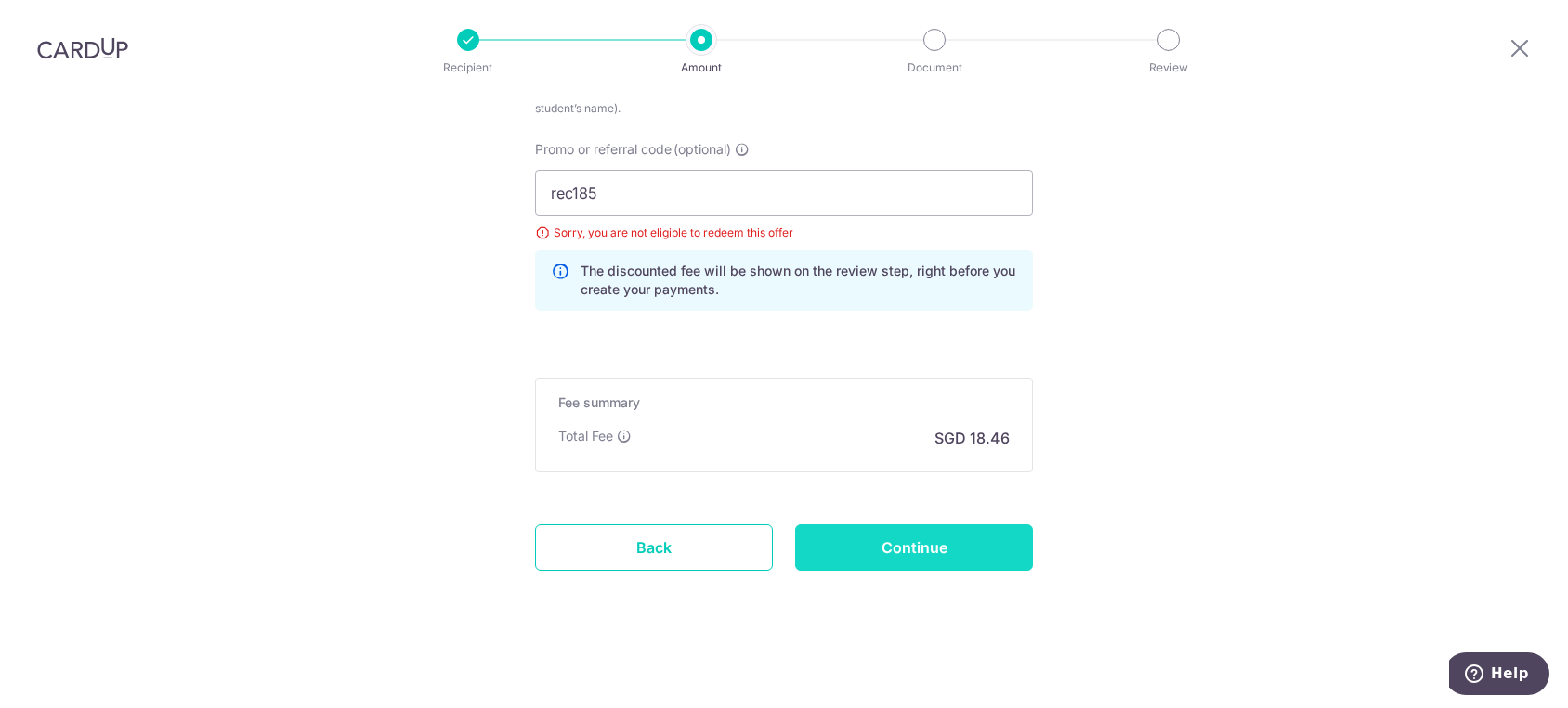
click at [893, 536] on input "Continue" at bounding box center [914, 547] width 238 height 47
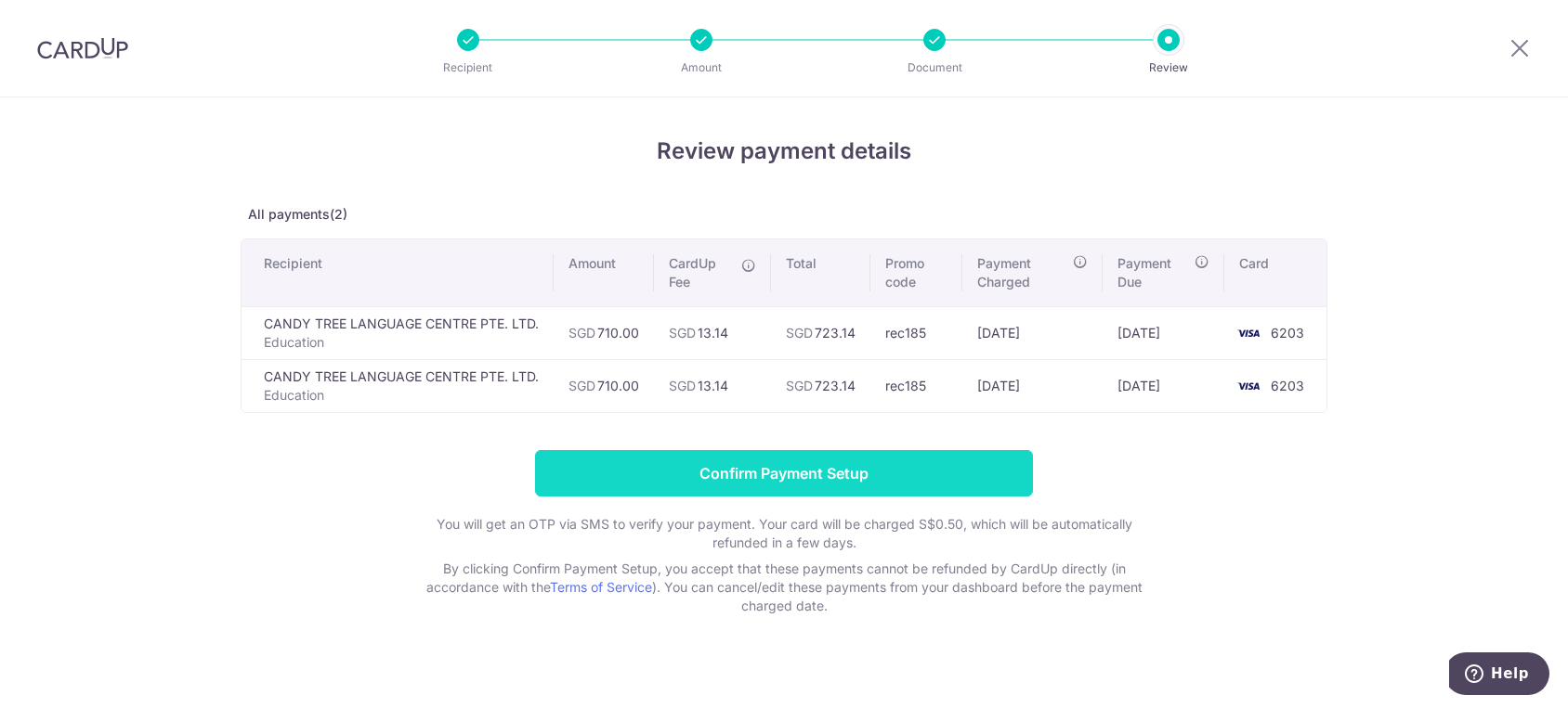
click at [949, 476] on input "Confirm Payment Setup" at bounding box center [784, 473] width 498 height 47
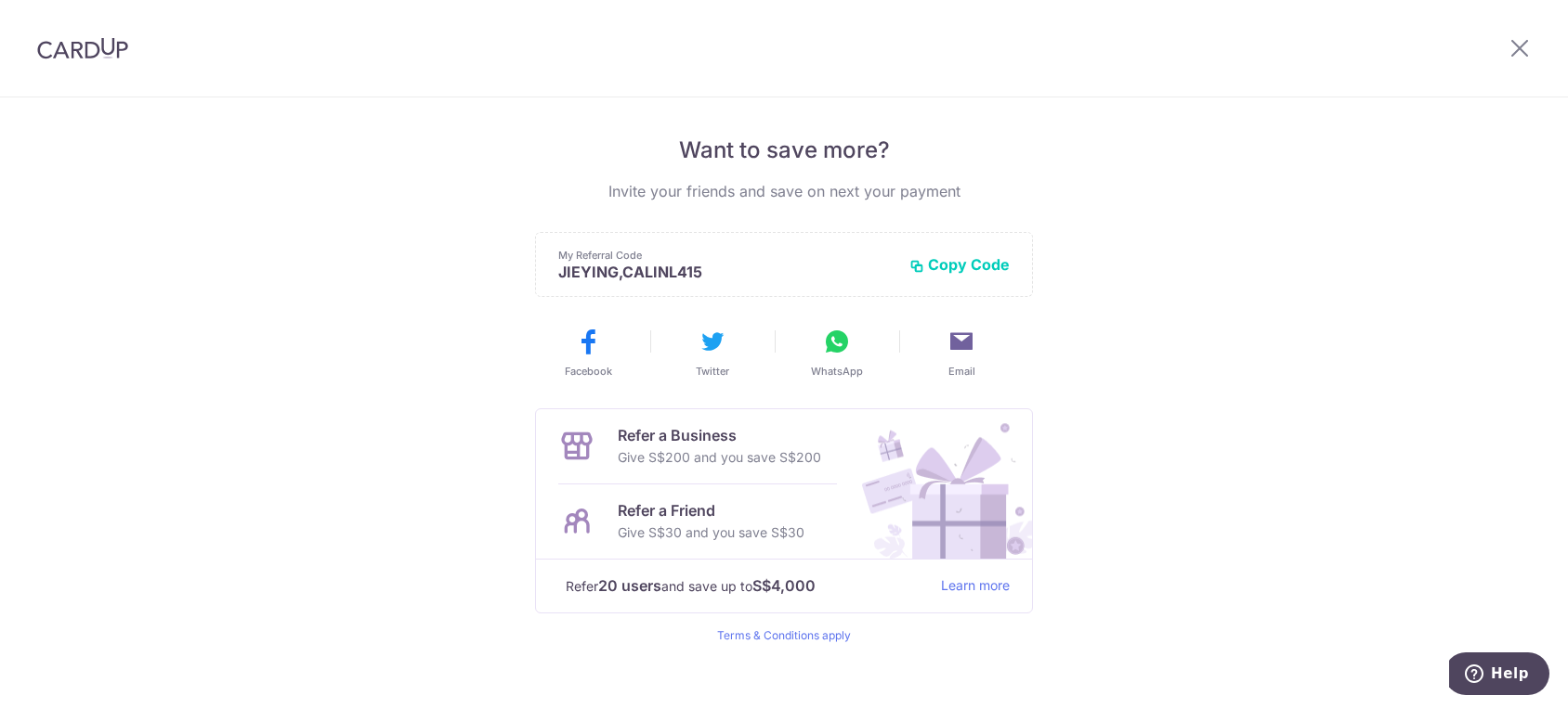
scroll to position [378, 0]
